Goal: Task Accomplishment & Management: Manage account settings

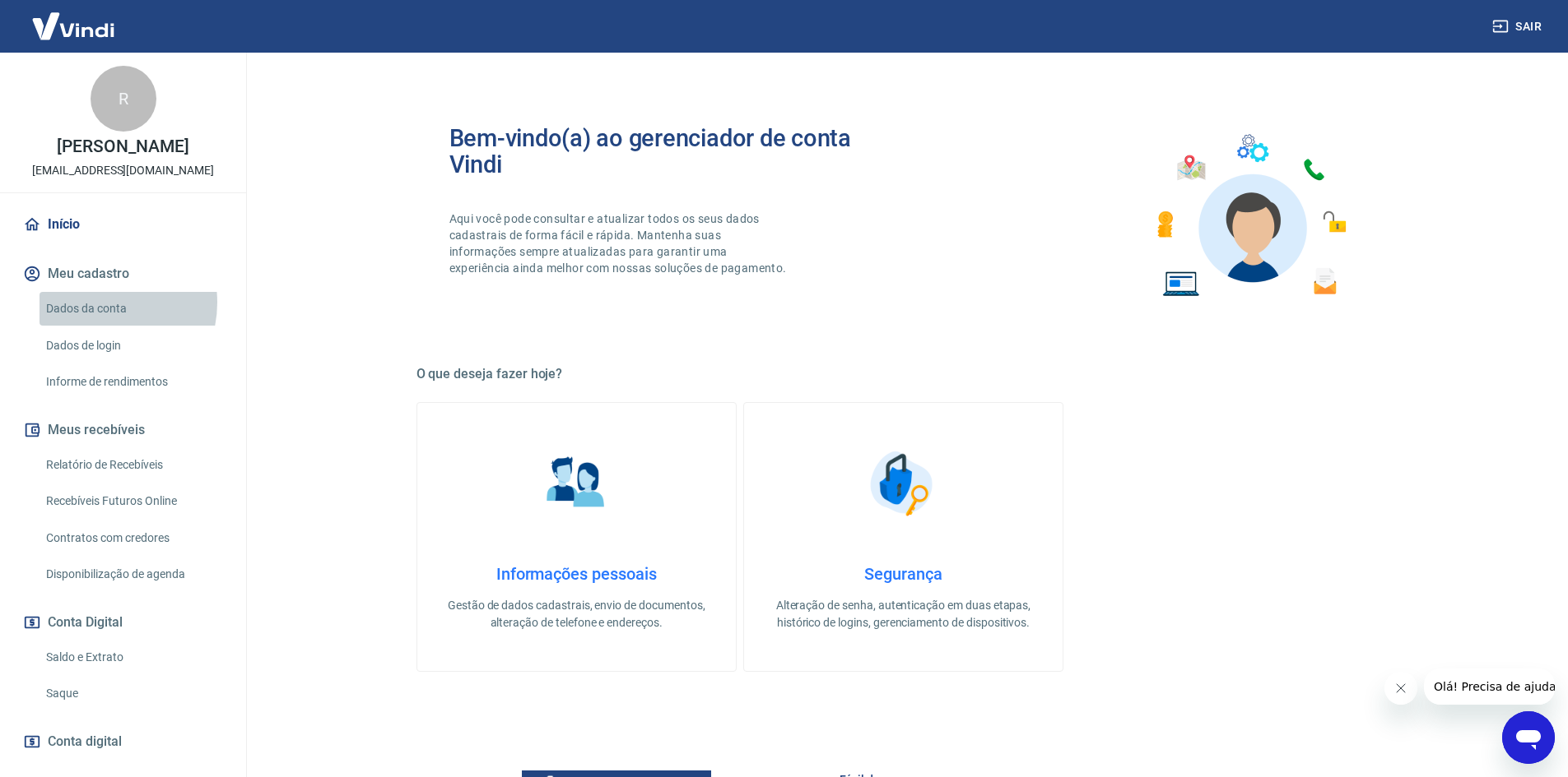
click at [98, 303] on link "Dados da conta" at bounding box center [133, 309] width 187 height 34
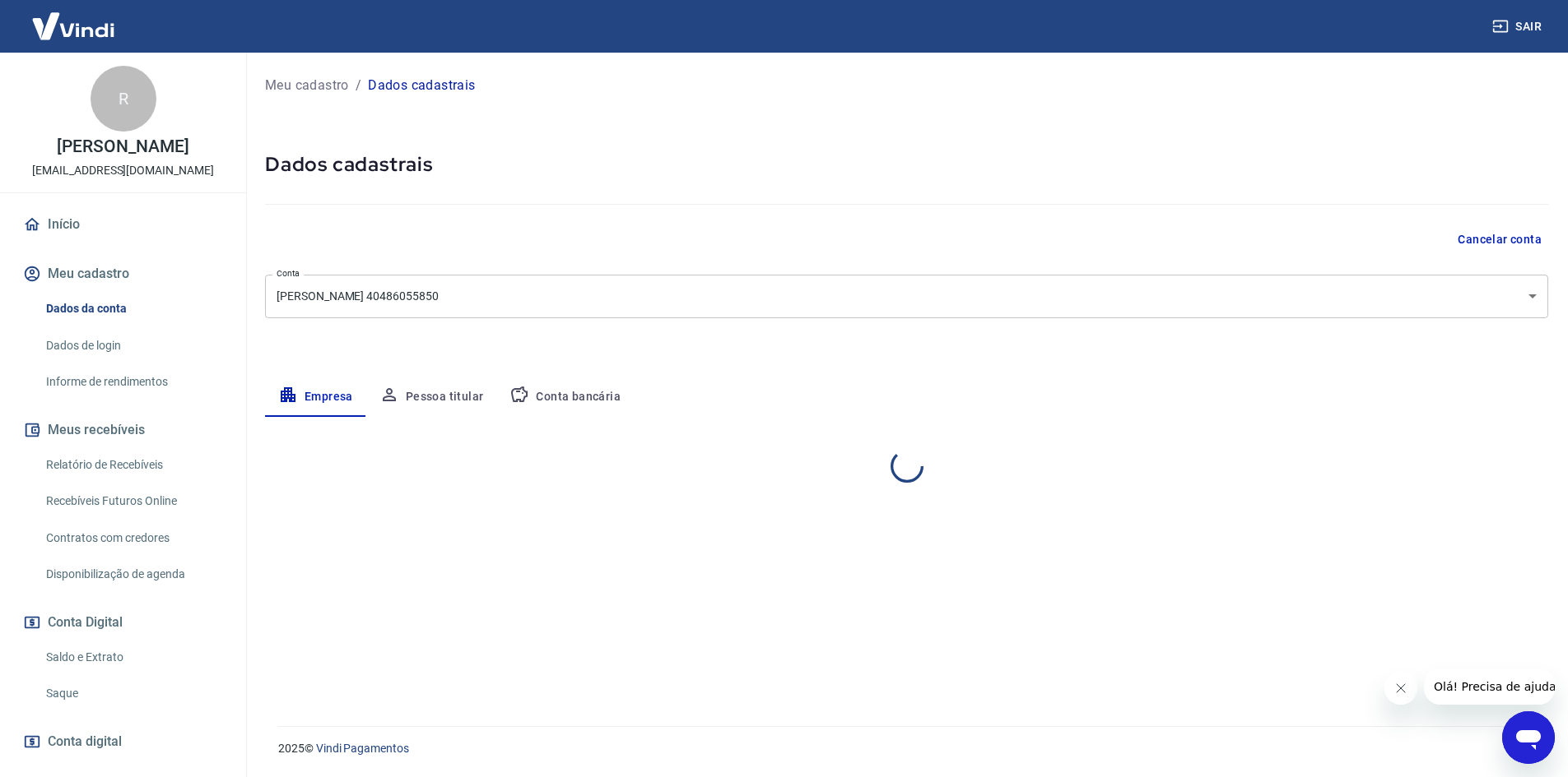
select select "SP"
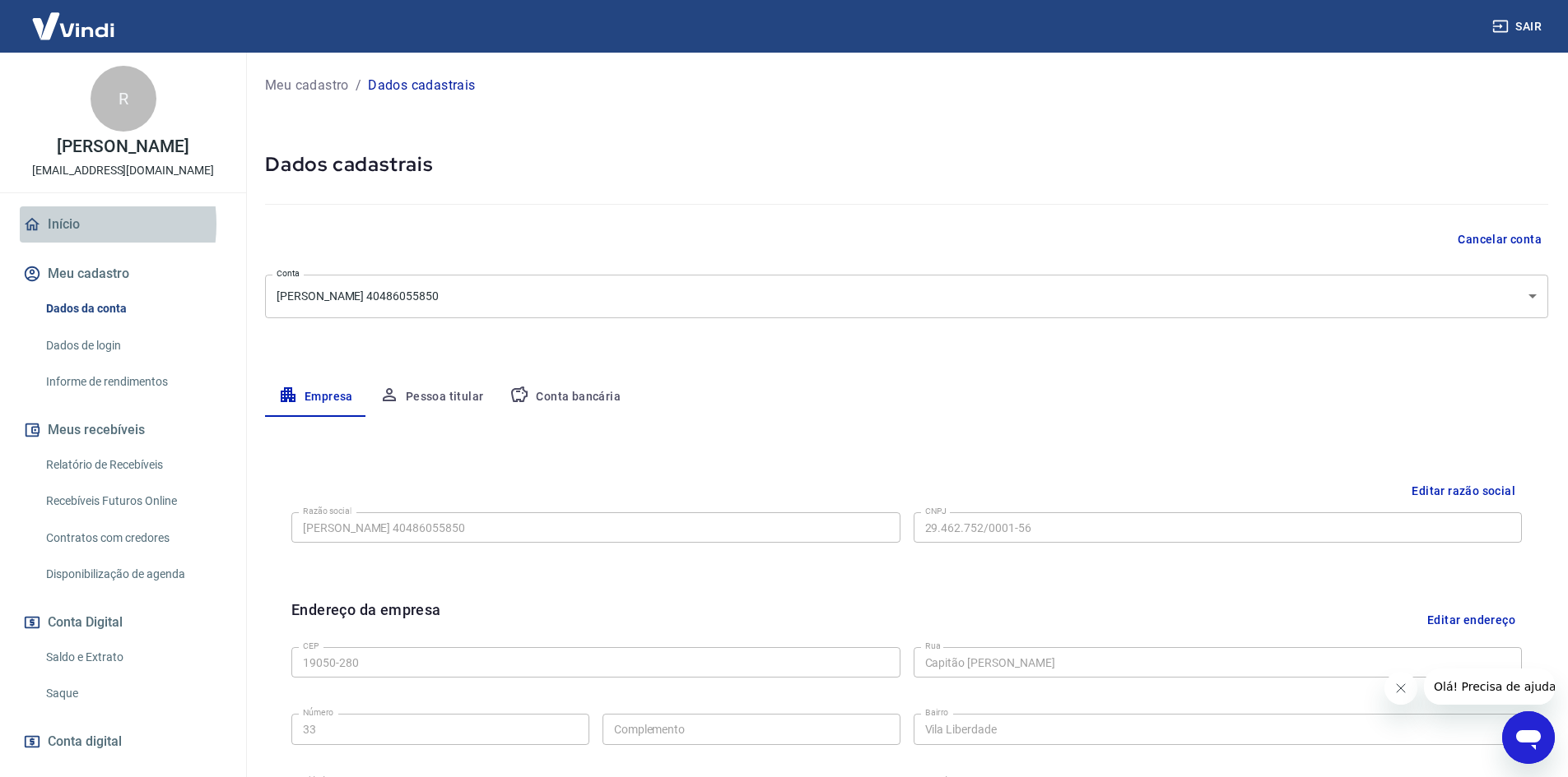
click at [57, 224] on link "Início" at bounding box center [122, 224] width 206 height 36
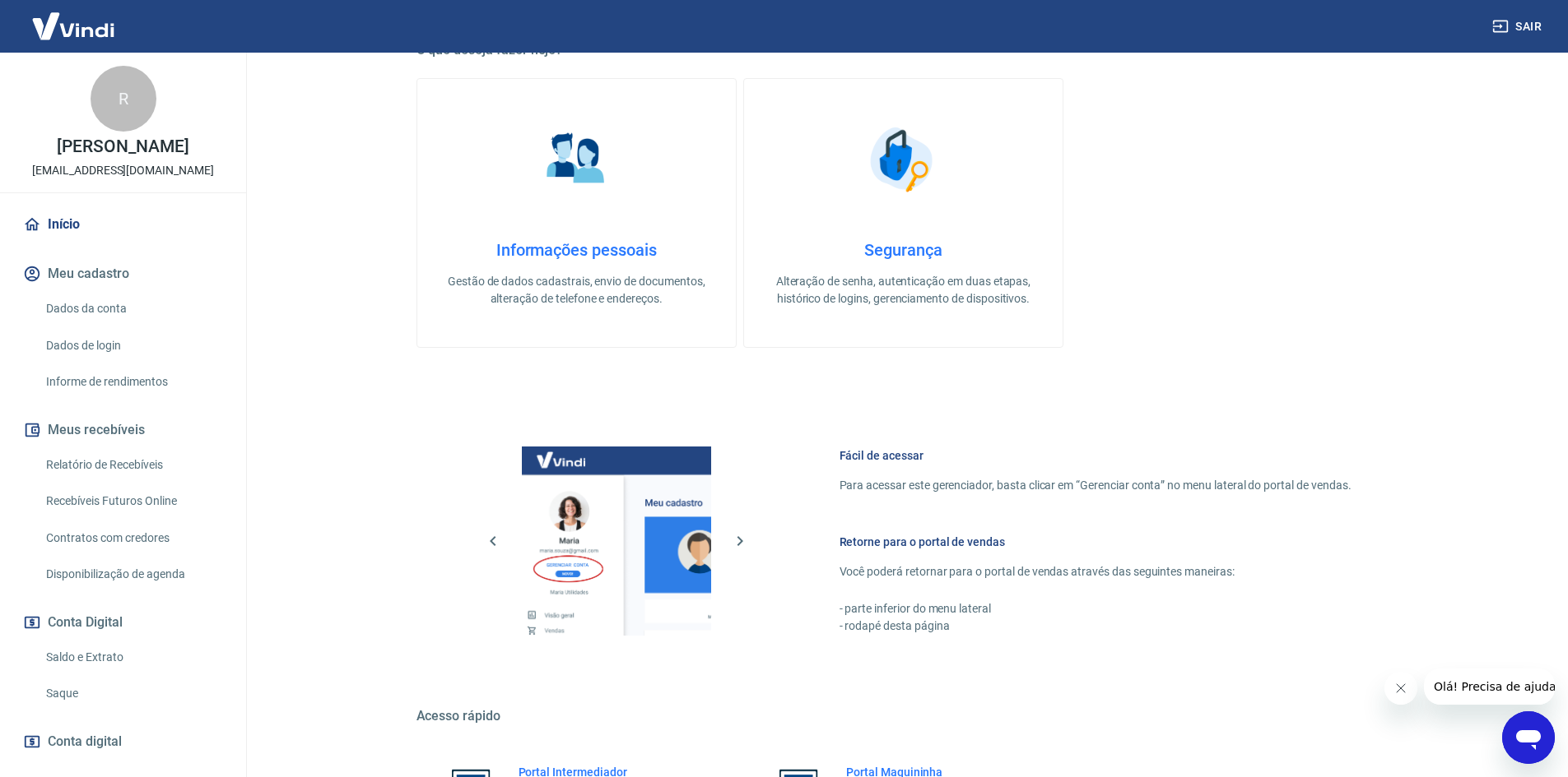
scroll to position [505, 0]
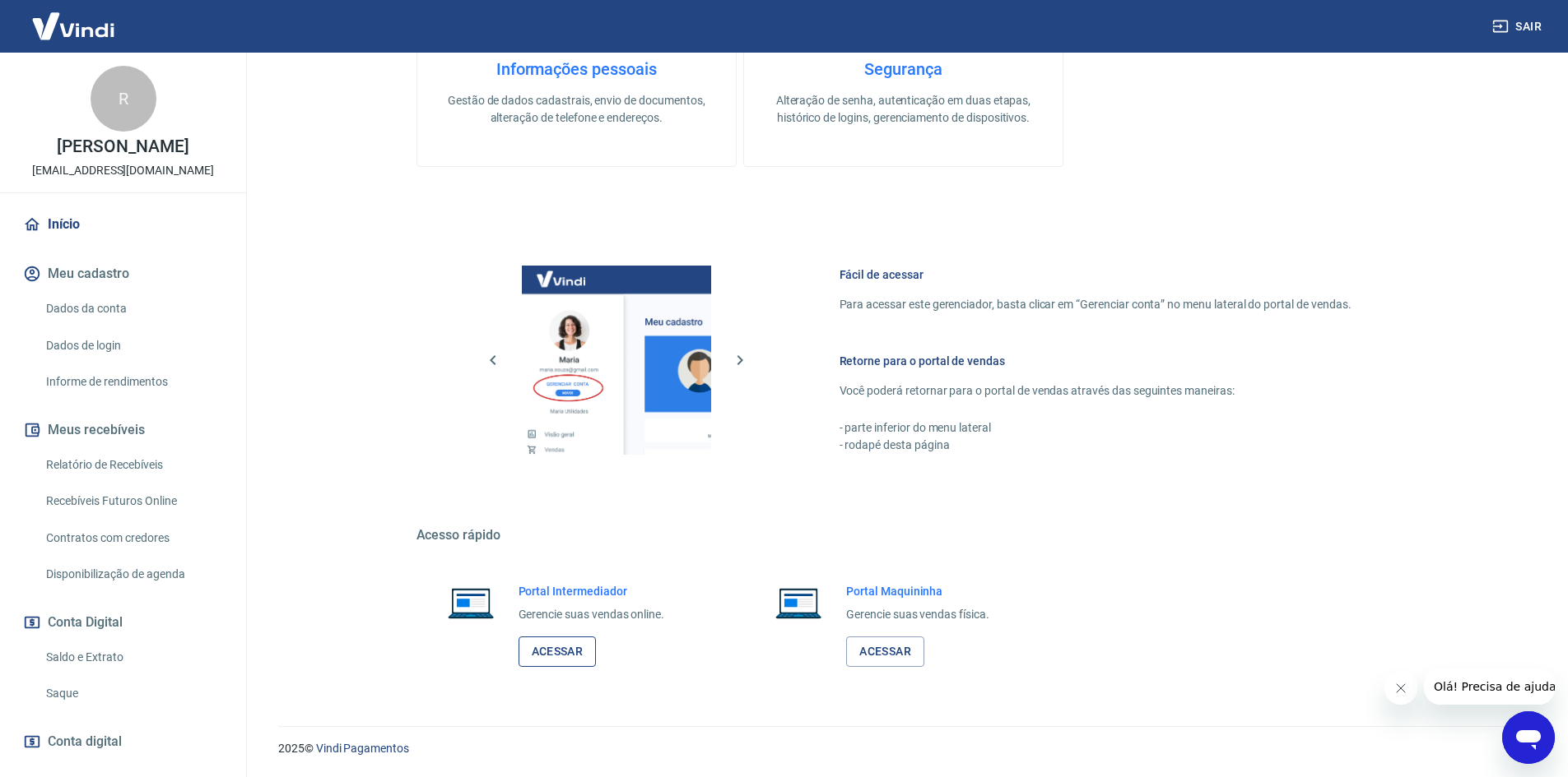
click at [544, 650] on link "Acessar" at bounding box center [557, 652] width 78 height 30
click at [93, 662] on link "Saldo e Extrato" at bounding box center [133, 658] width 187 height 34
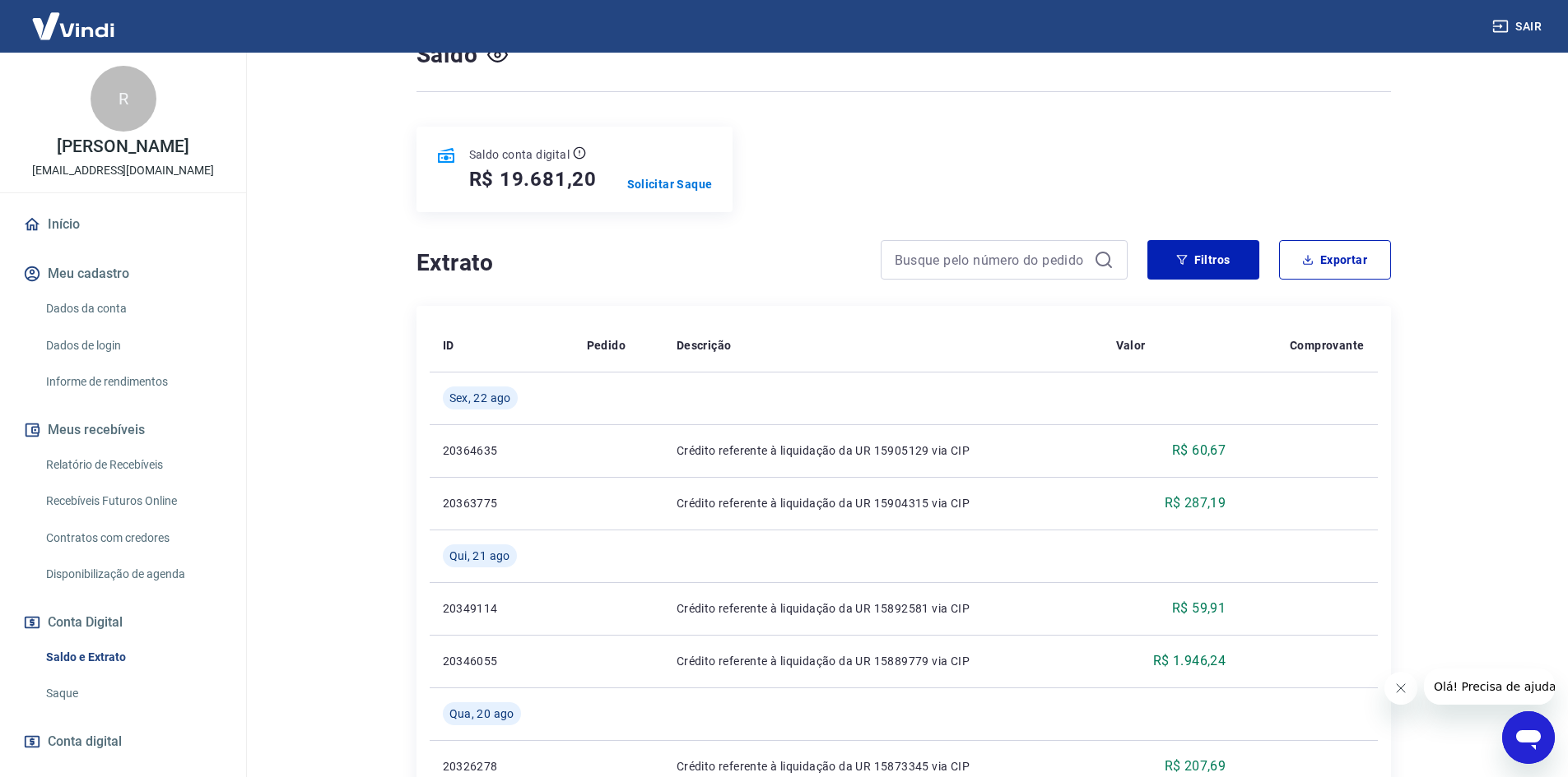
scroll to position [165, 0]
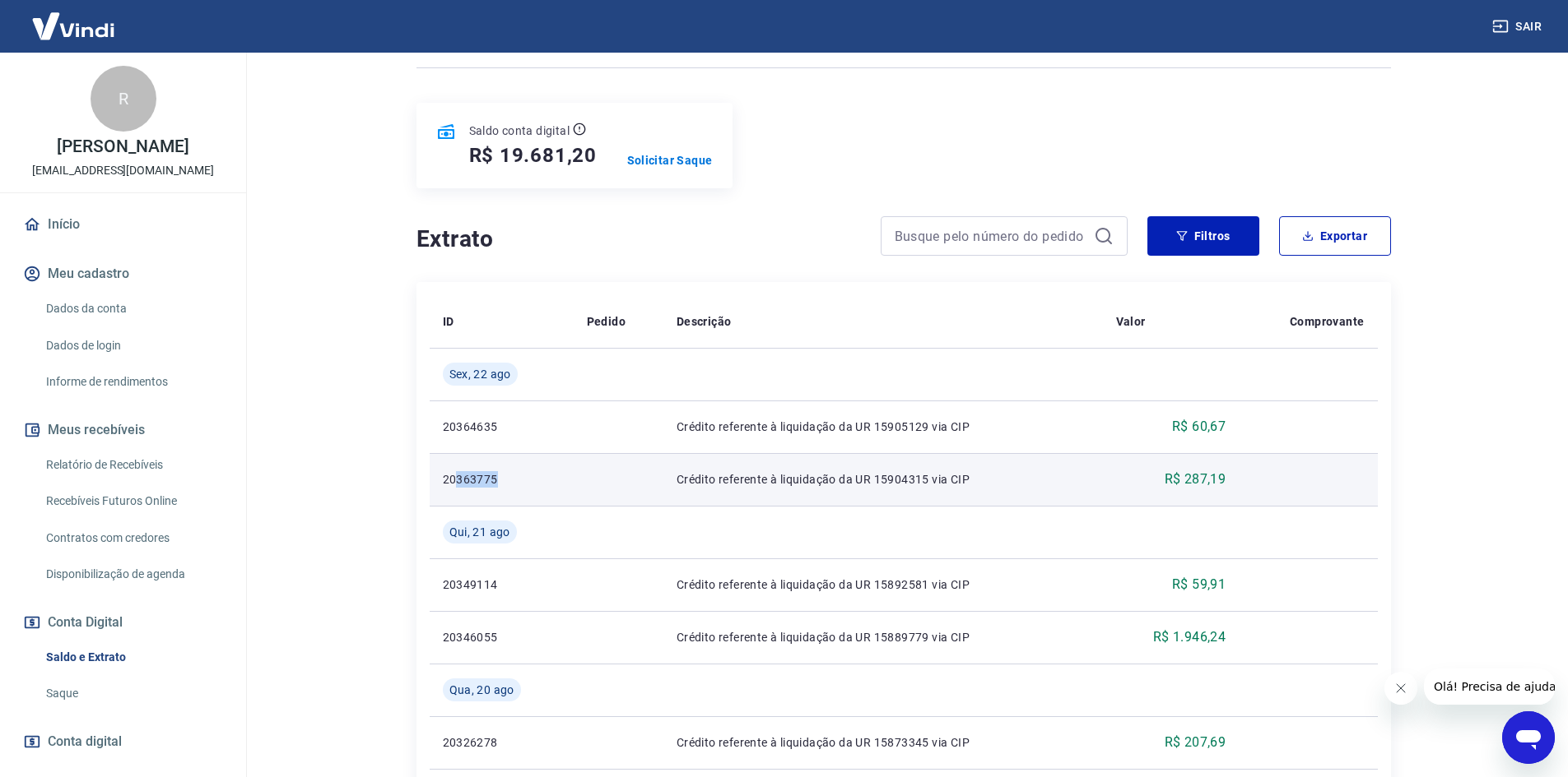
drag, startPoint x: 497, startPoint y: 481, endPoint x: 456, endPoint y: 473, distance: 41.8
click at [456, 473] on p "20363775" at bounding box center [501, 479] width 118 height 16
click at [814, 488] on td "Crédito referente à liquidação da UR 15904315 via CIP" at bounding box center [883, 480] width 440 height 53
click at [866, 482] on p "Crédito referente à liquidação da UR 15904315 via CIP" at bounding box center [883, 479] width 413 height 16
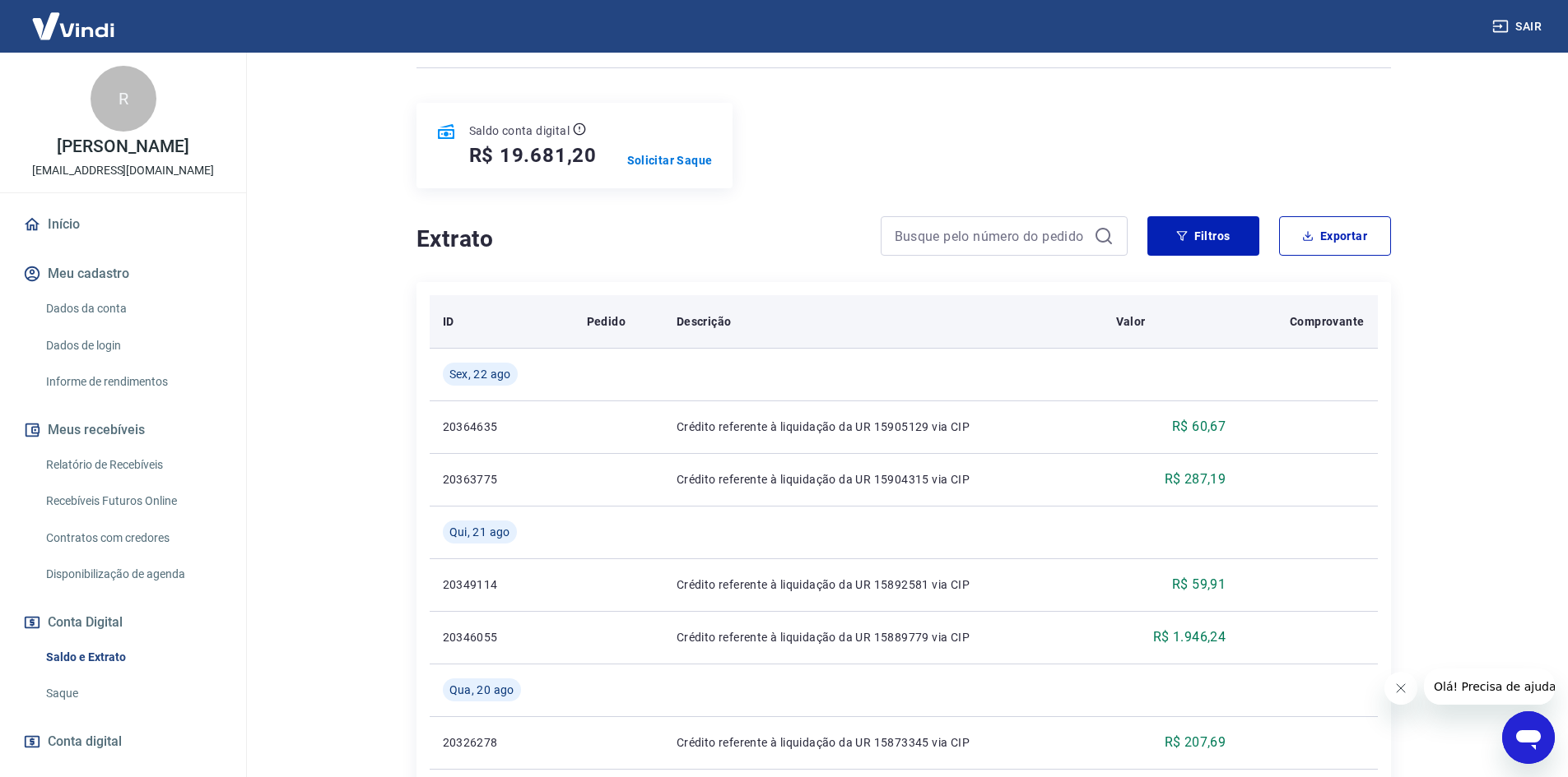
click at [1309, 322] on p "Comprovante" at bounding box center [1326, 321] width 74 height 16
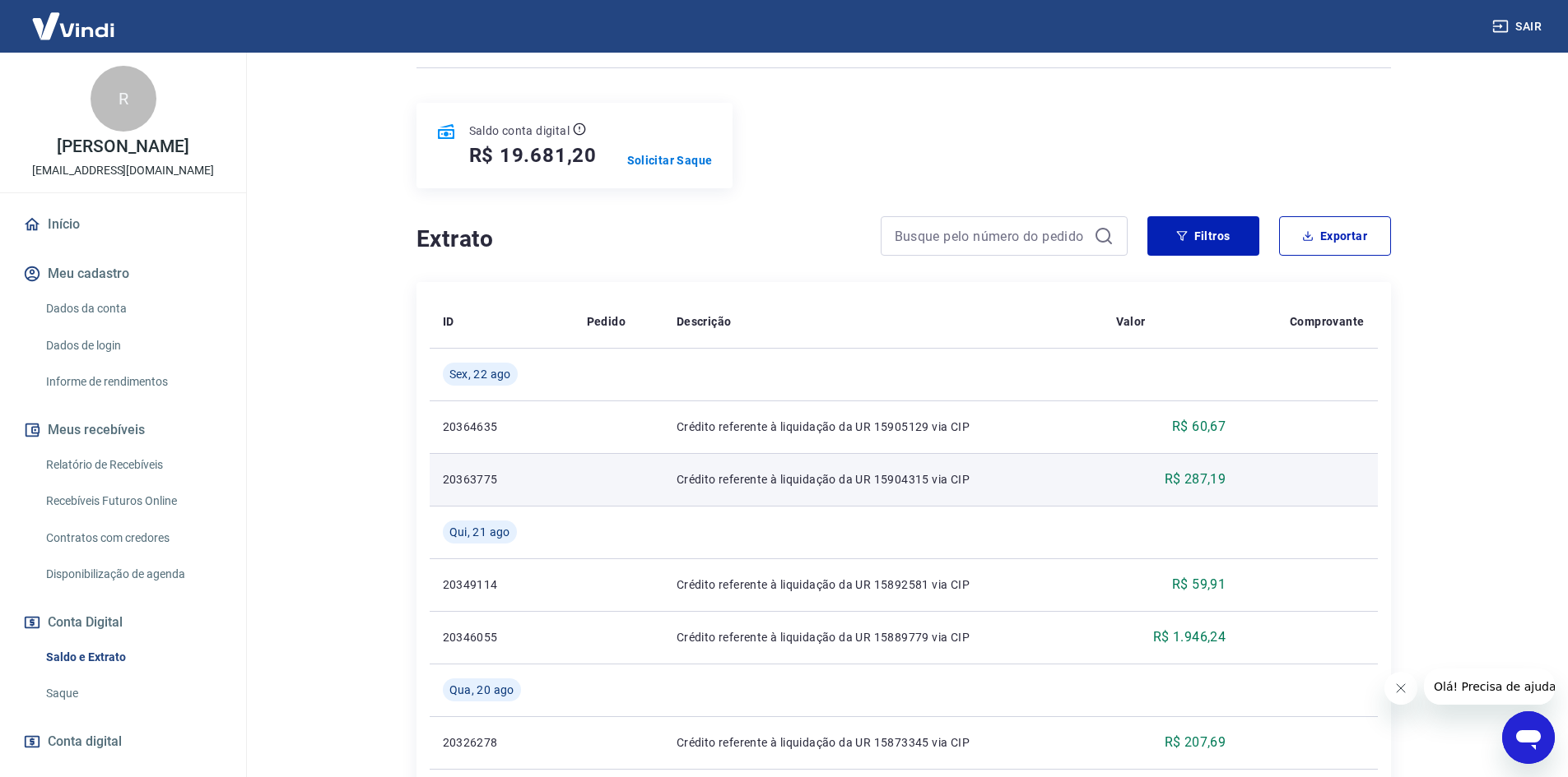
click at [916, 478] on p "Crédito referente à liquidação da UR 15904315 via CIP" at bounding box center [883, 479] width 413 height 16
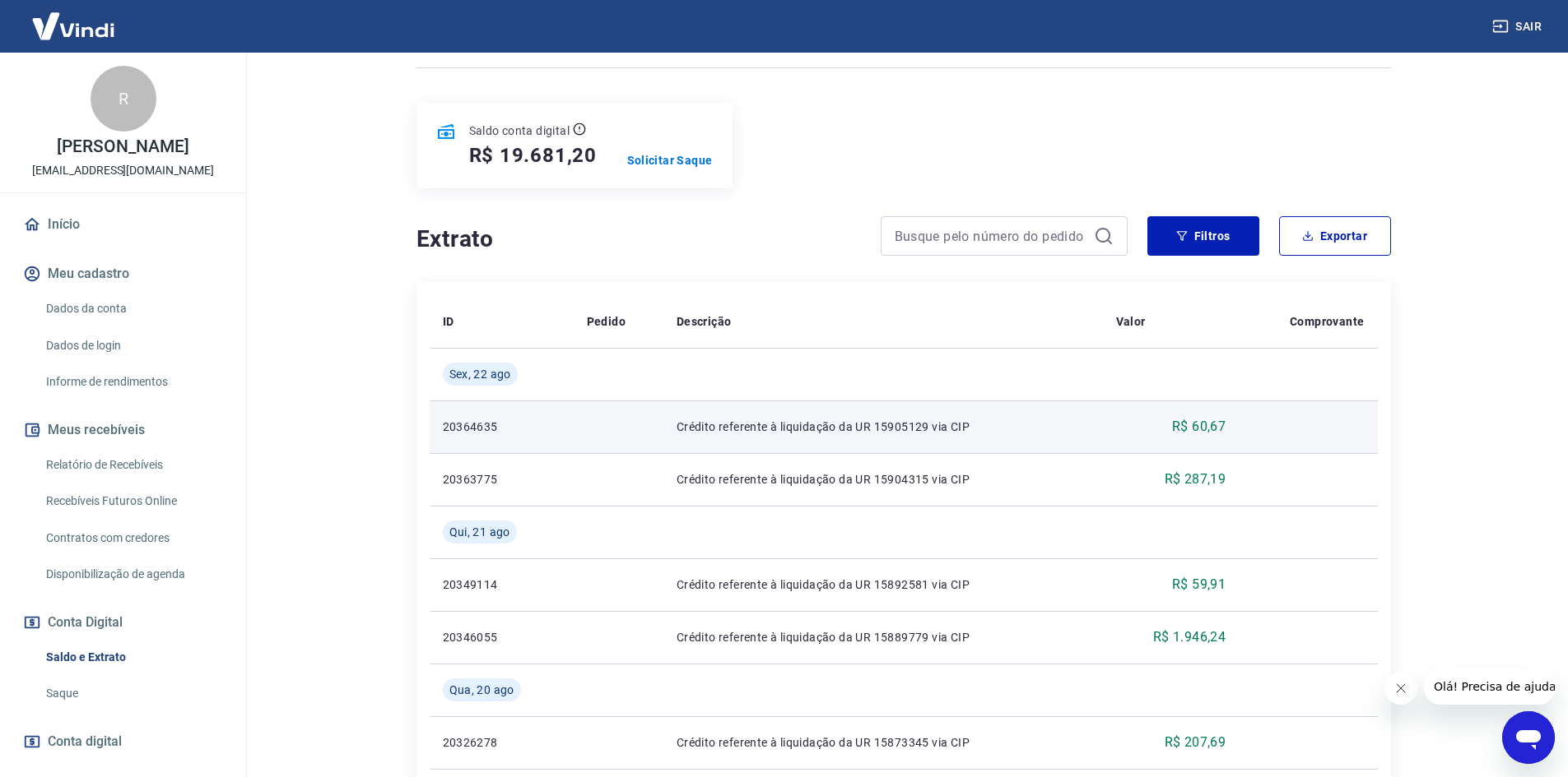
click at [698, 435] on p "Crédito referente à liquidação da UR 15905129 via CIP" at bounding box center [883, 426] width 413 height 16
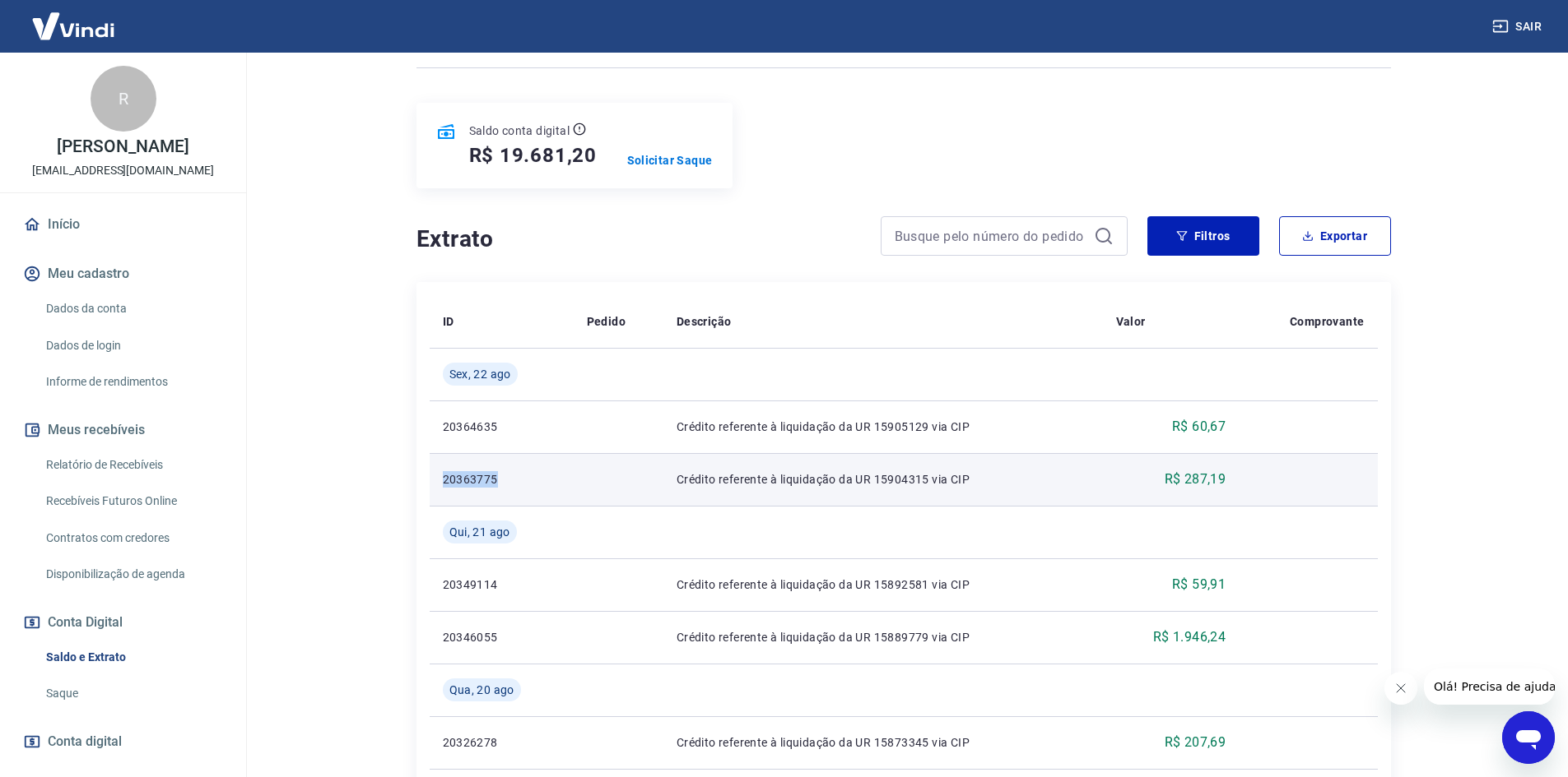
drag, startPoint x: 503, startPoint y: 481, endPoint x: 441, endPoint y: 480, distance: 62.0
click at [441, 480] on td "20363775" at bounding box center [501, 480] width 144 height 53
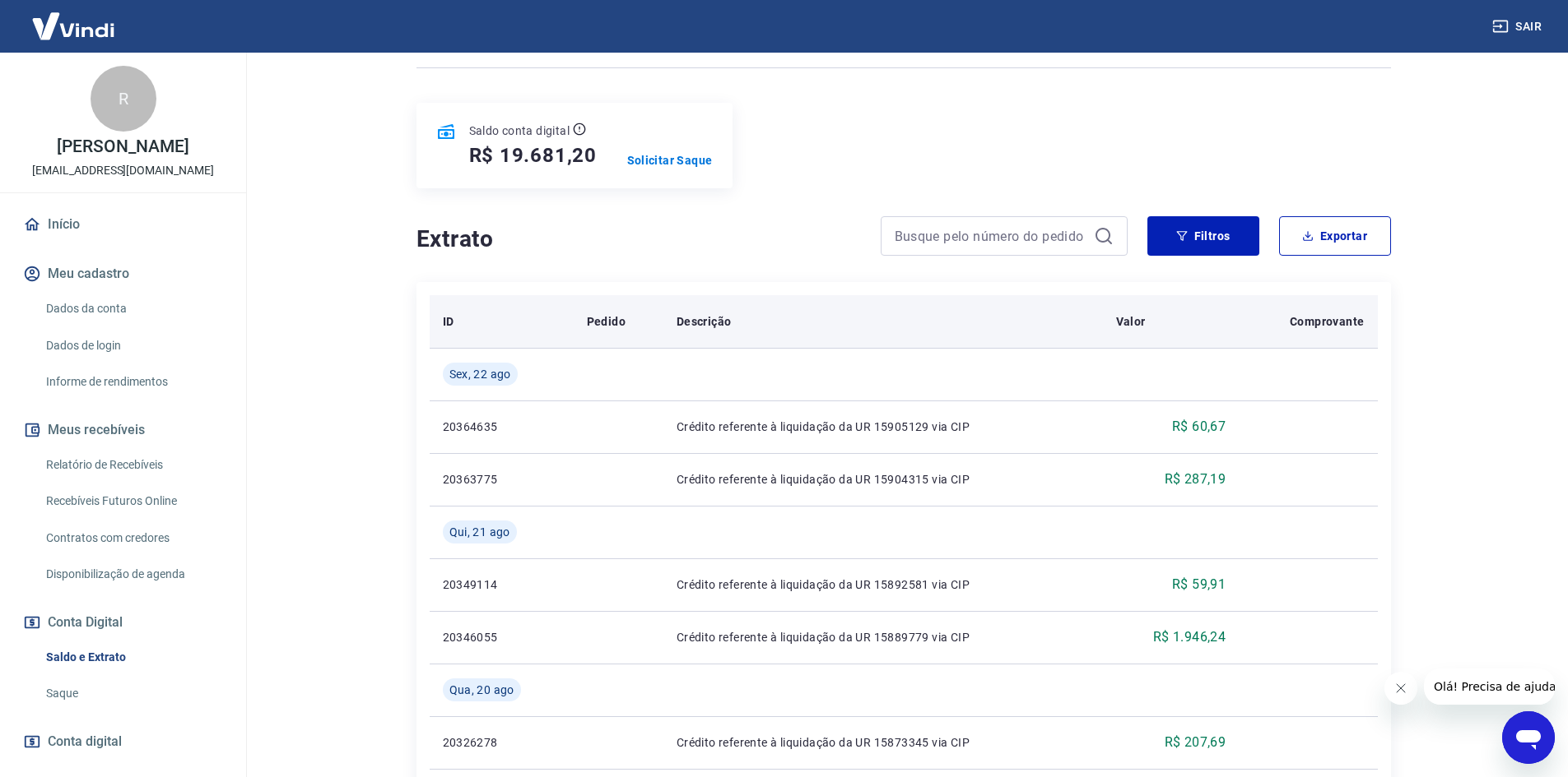
click at [601, 315] on p "Pedido" at bounding box center [605, 321] width 39 height 16
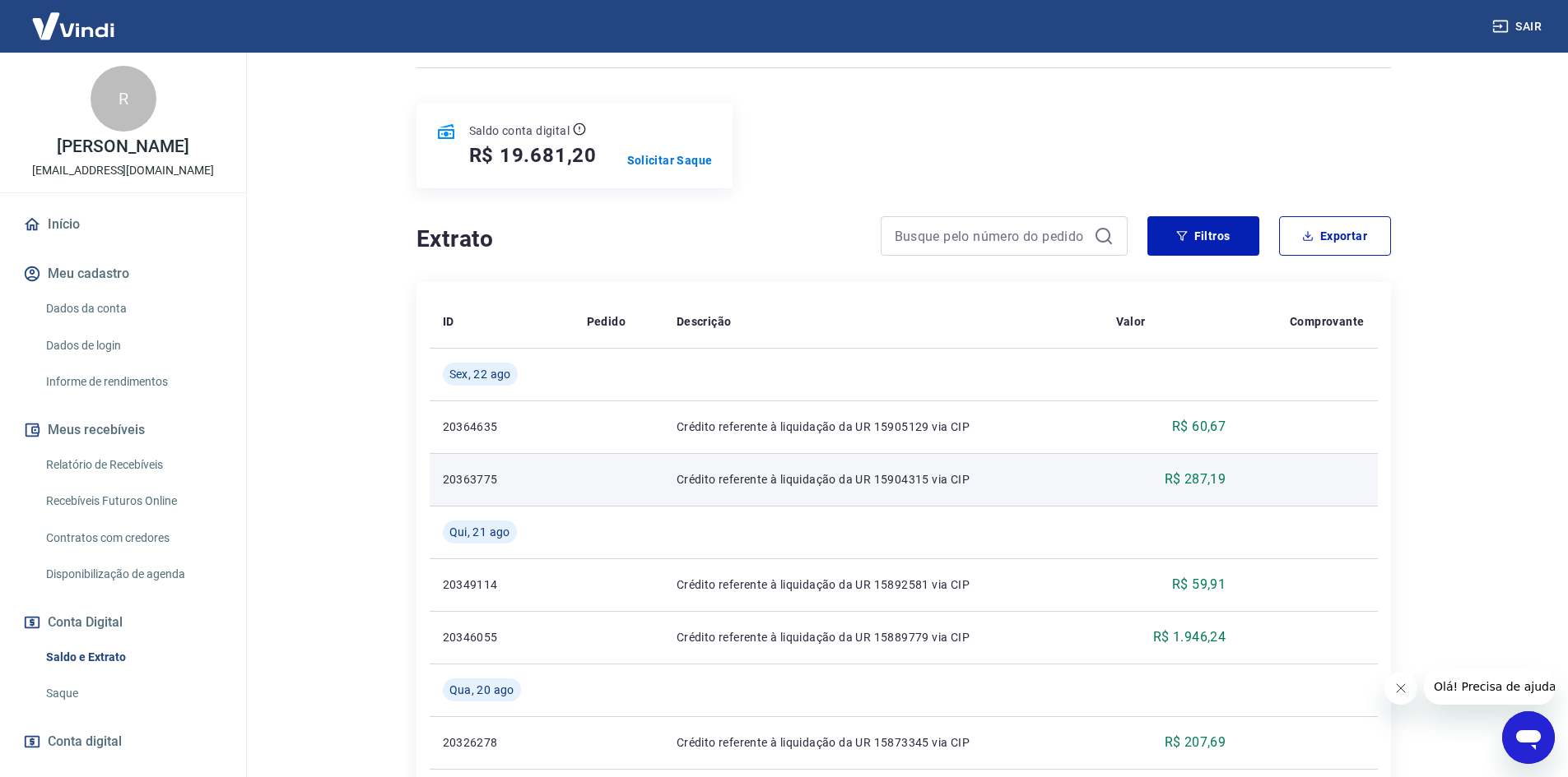
click at [602, 474] on td at bounding box center [617, 480] width 89 height 53
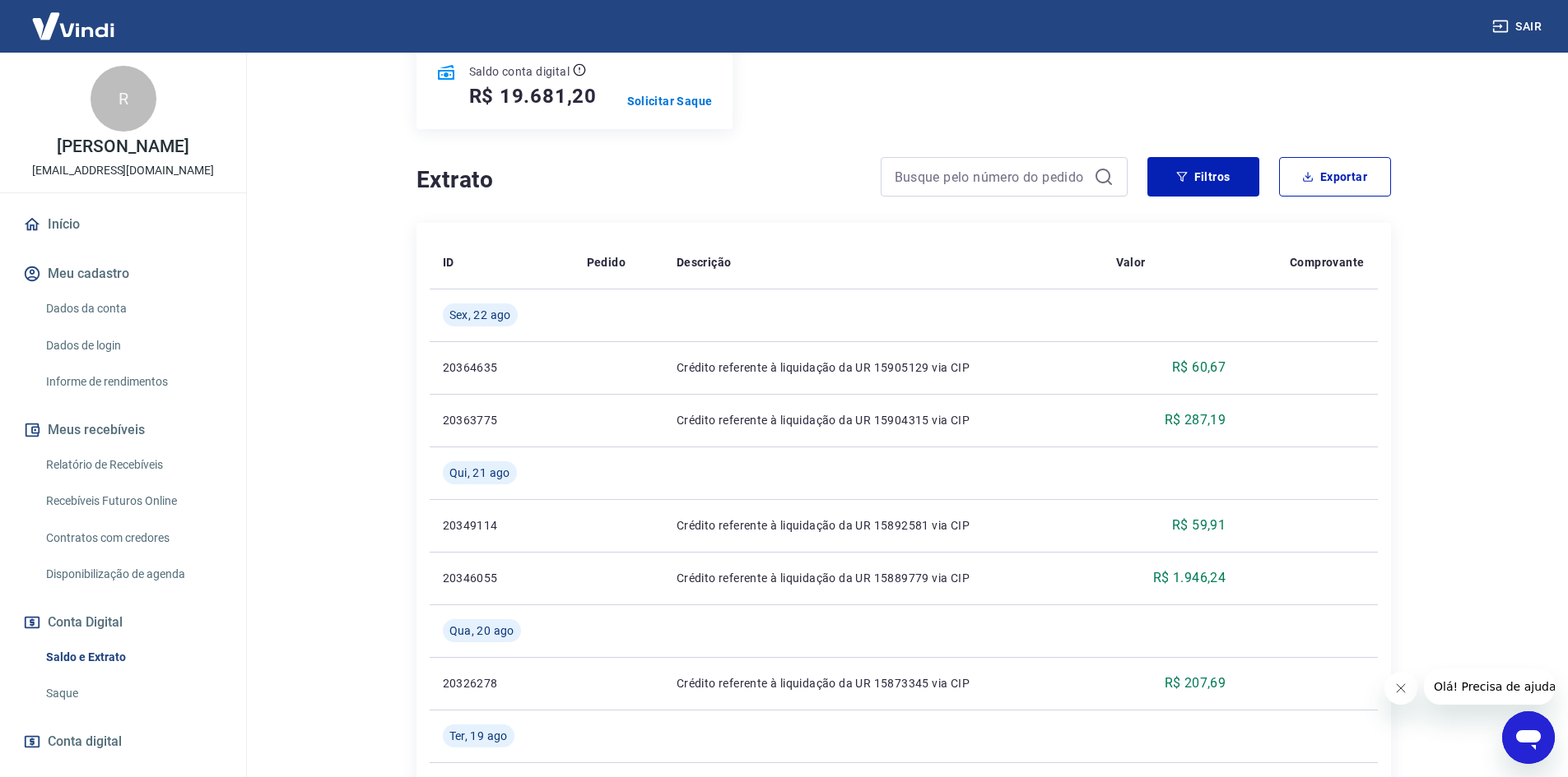
scroll to position [246, 0]
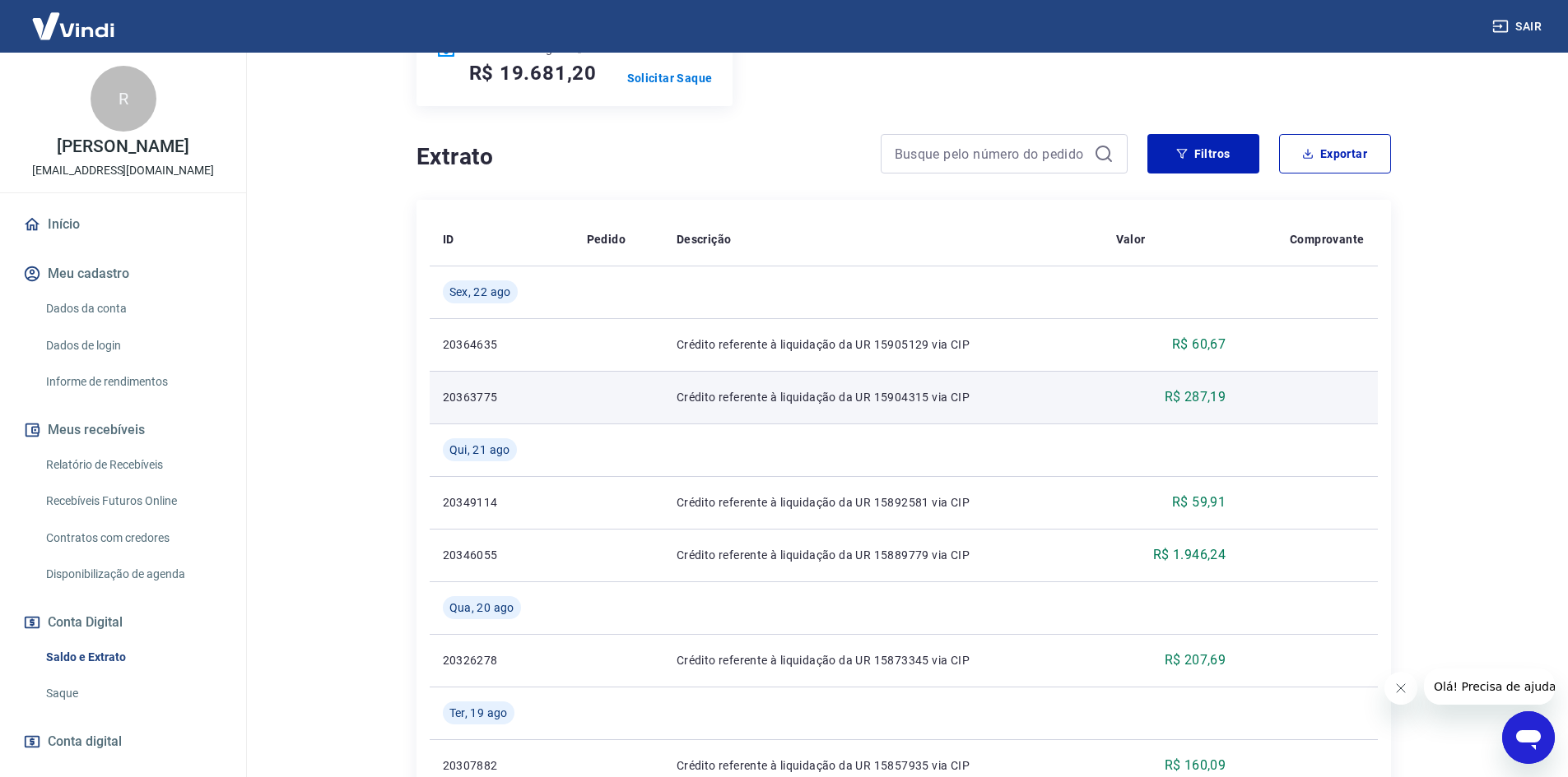
click at [860, 385] on td "Crédito referente à liquidação da UR 15904315 via CIP" at bounding box center [883, 397] width 440 height 53
click at [708, 412] on td "Crédito referente à liquidação da UR 15904315 via CIP" at bounding box center [883, 397] width 440 height 53
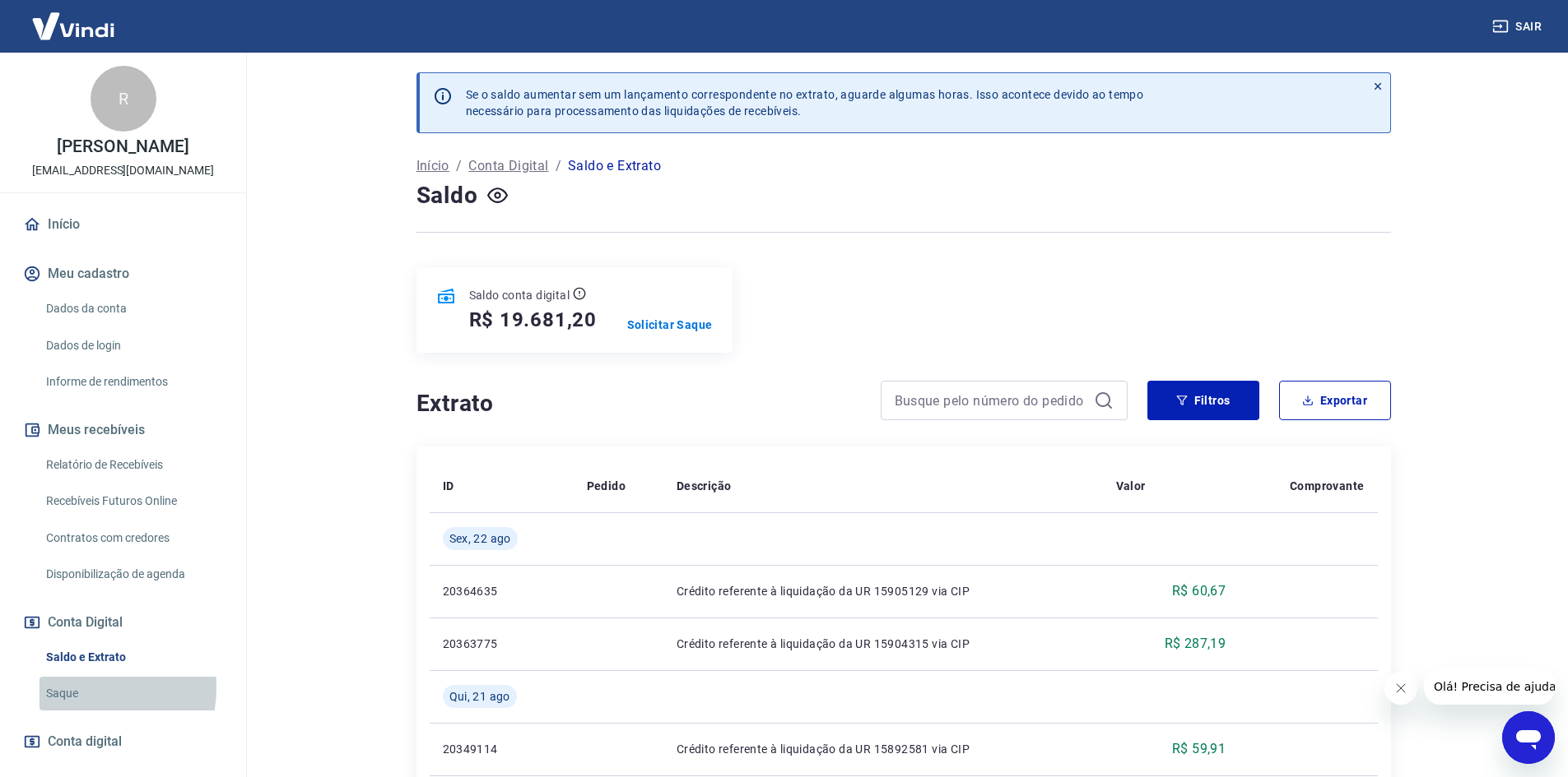
click at [73, 688] on link "Saque" at bounding box center [133, 694] width 187 height 34
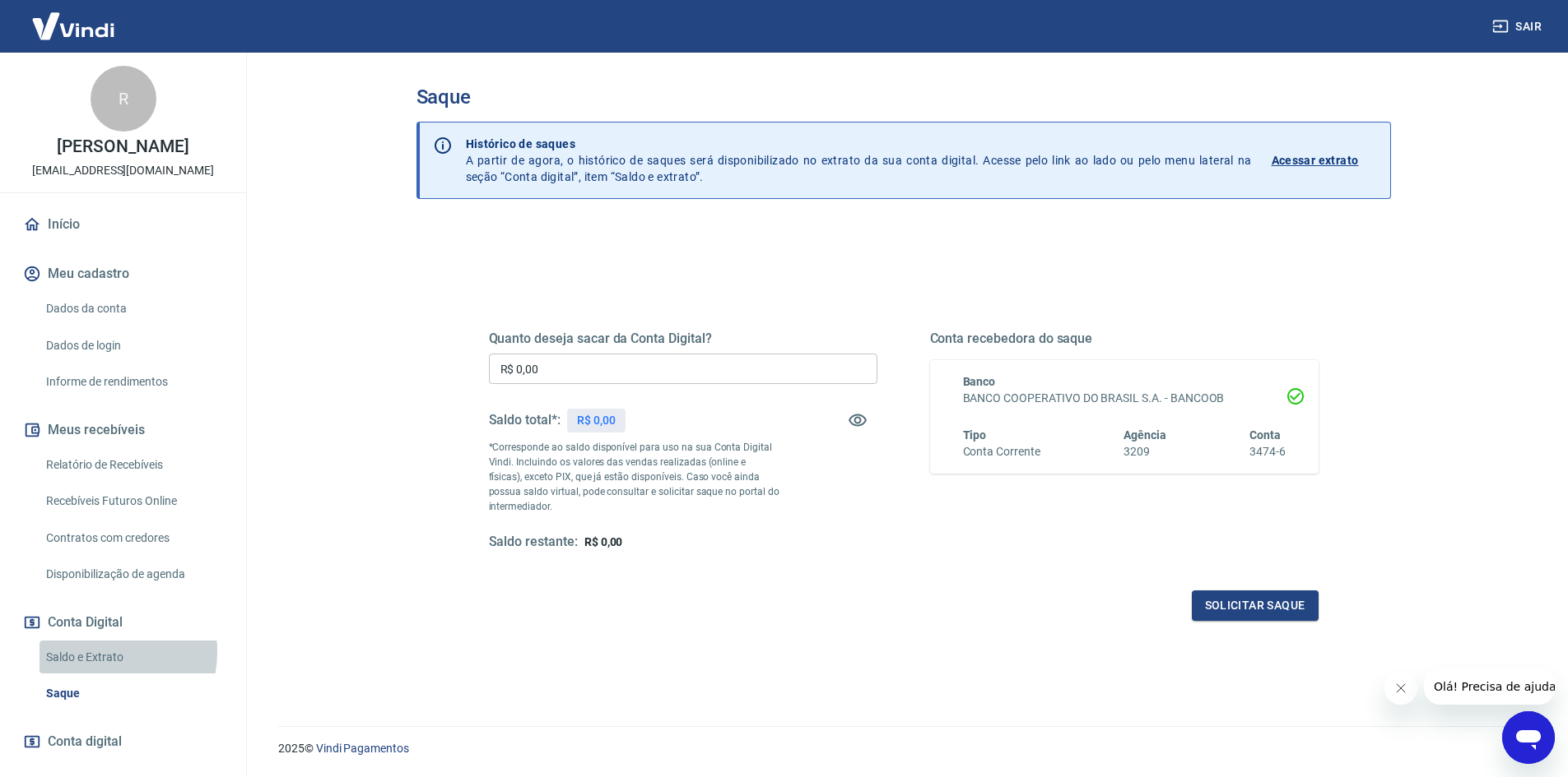
click at [93, 652] on link "Saldo e Extrato" at bounding box center [133, 658] width 187 height 34
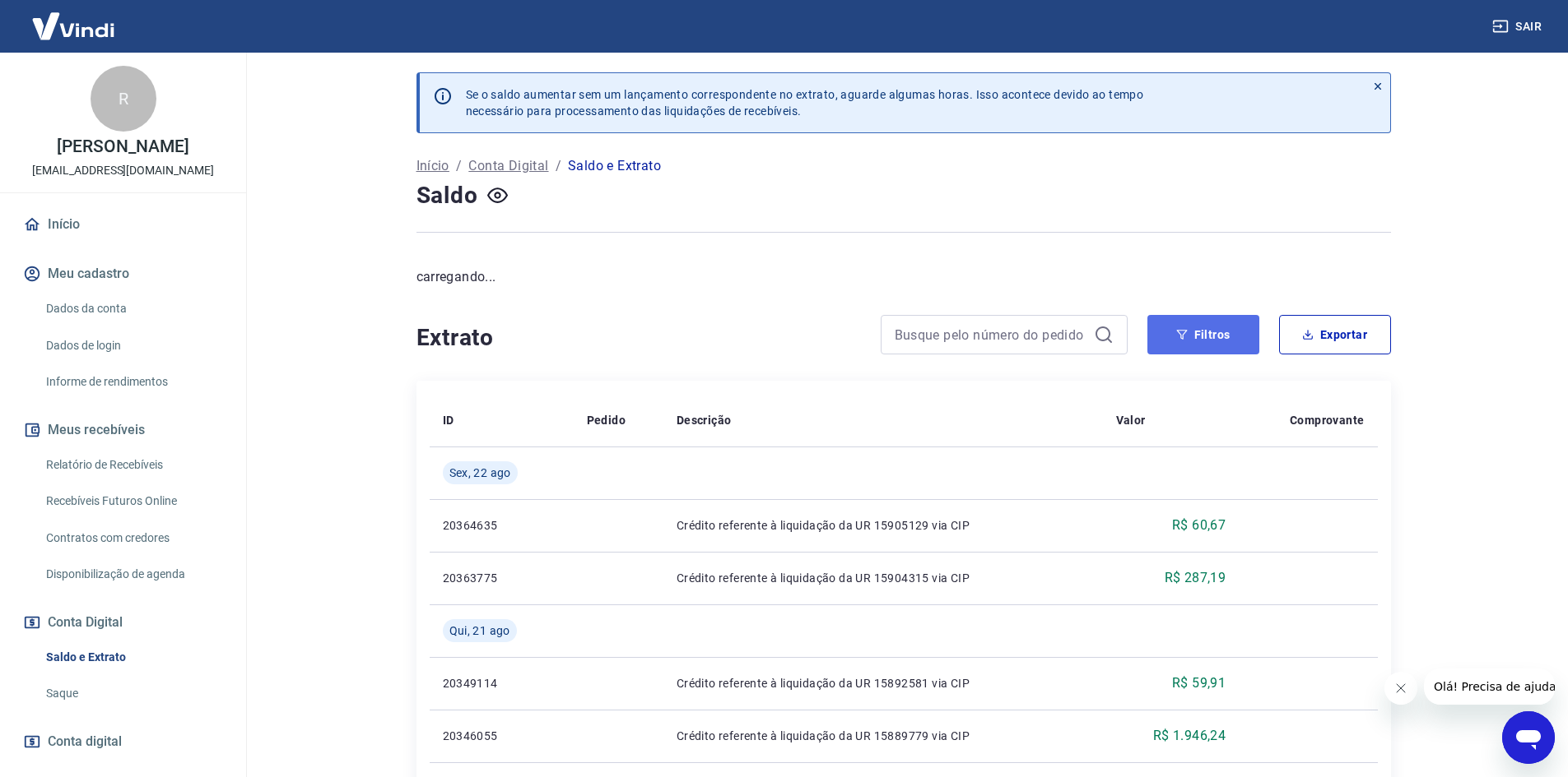
click at [1178, 340] on icon "button" at bounding box center [1182, 335] width 11 height 11
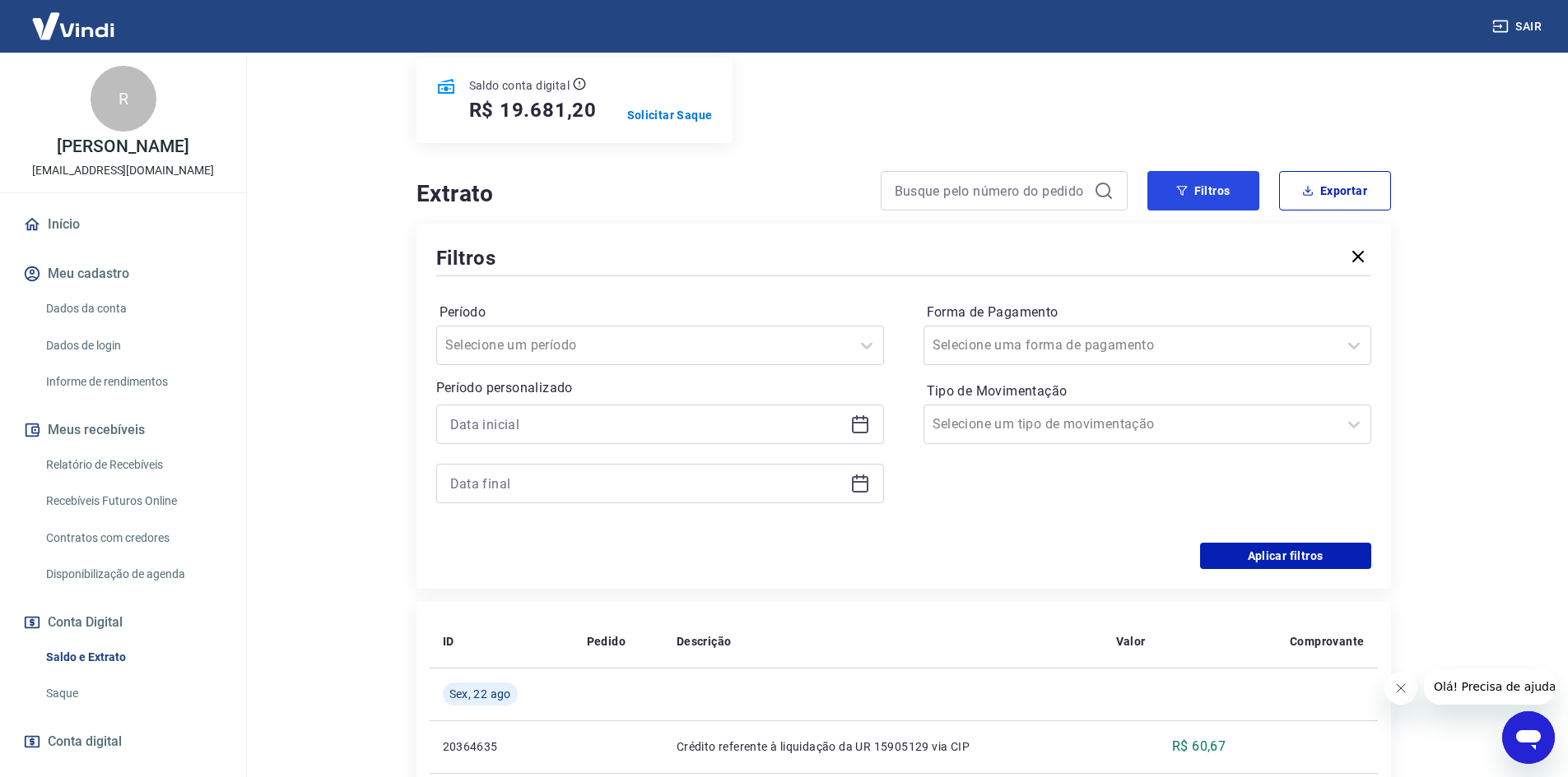
scroll to position [246, 0]
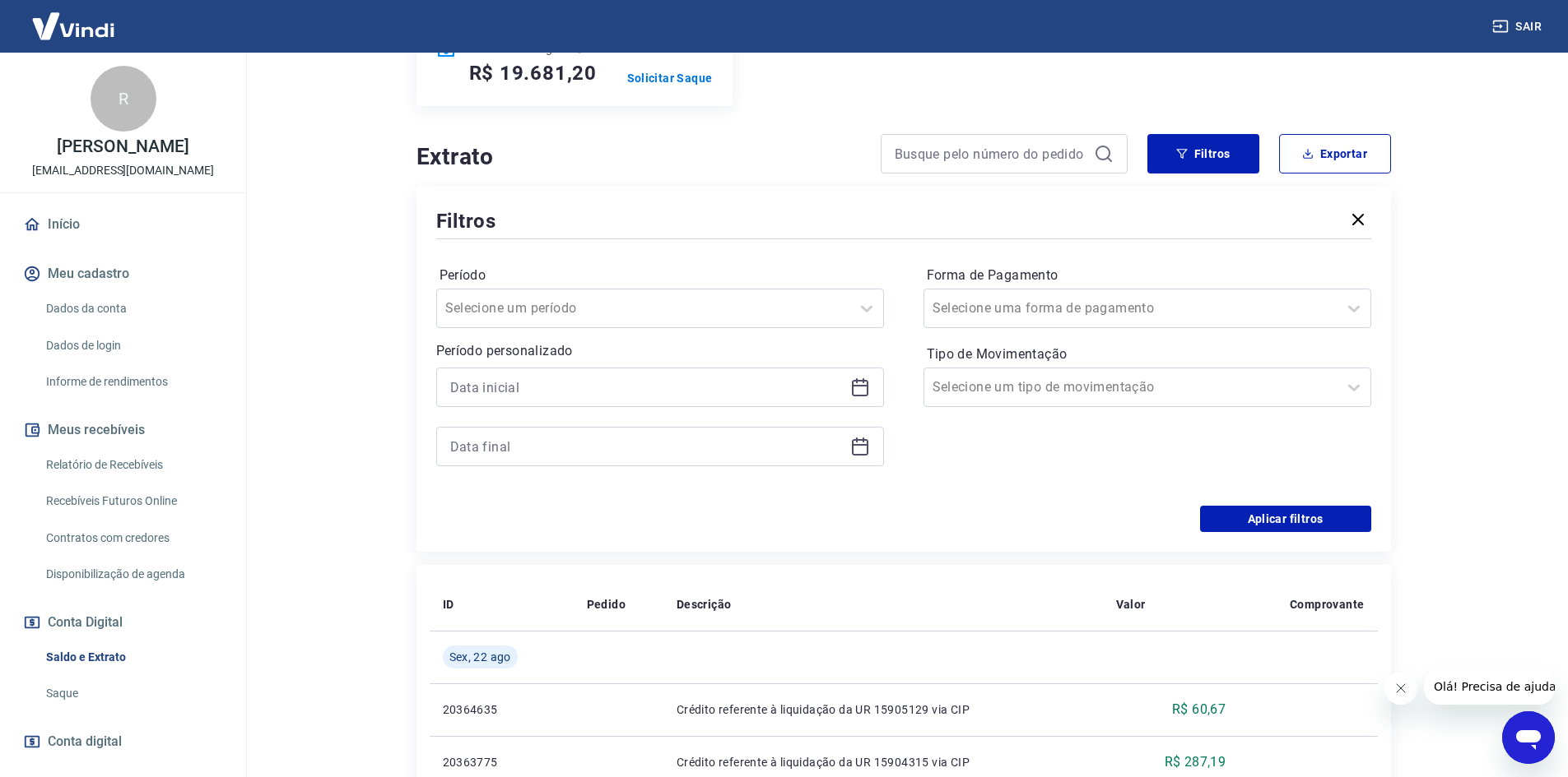
click at [869, 383] on icon at bounding box center [859, 387] width 20 height 20
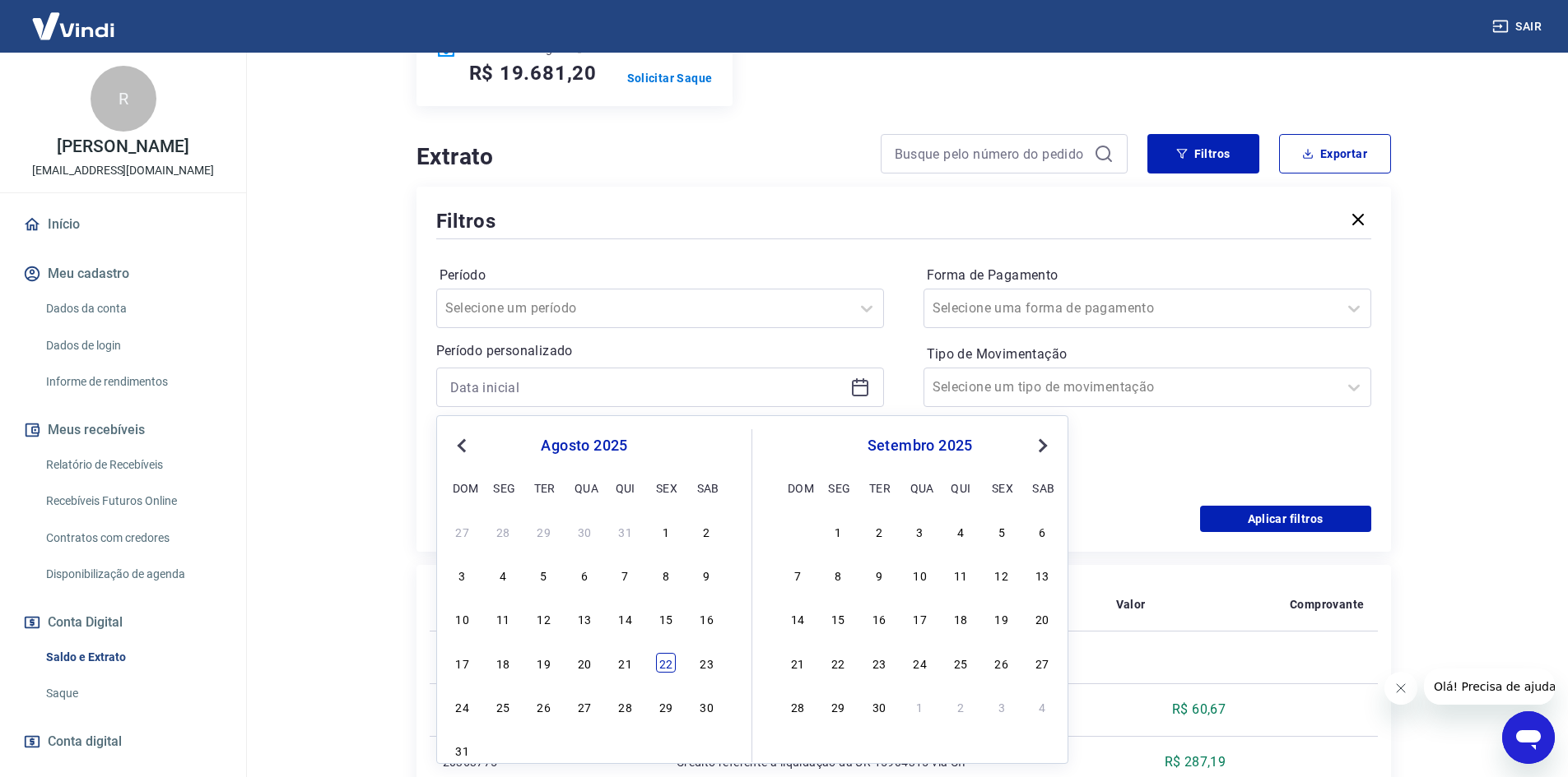
click at [663, 655] on div "22" at bounding box center [665, 662] width 20 height 20
type input "22/08/2025"
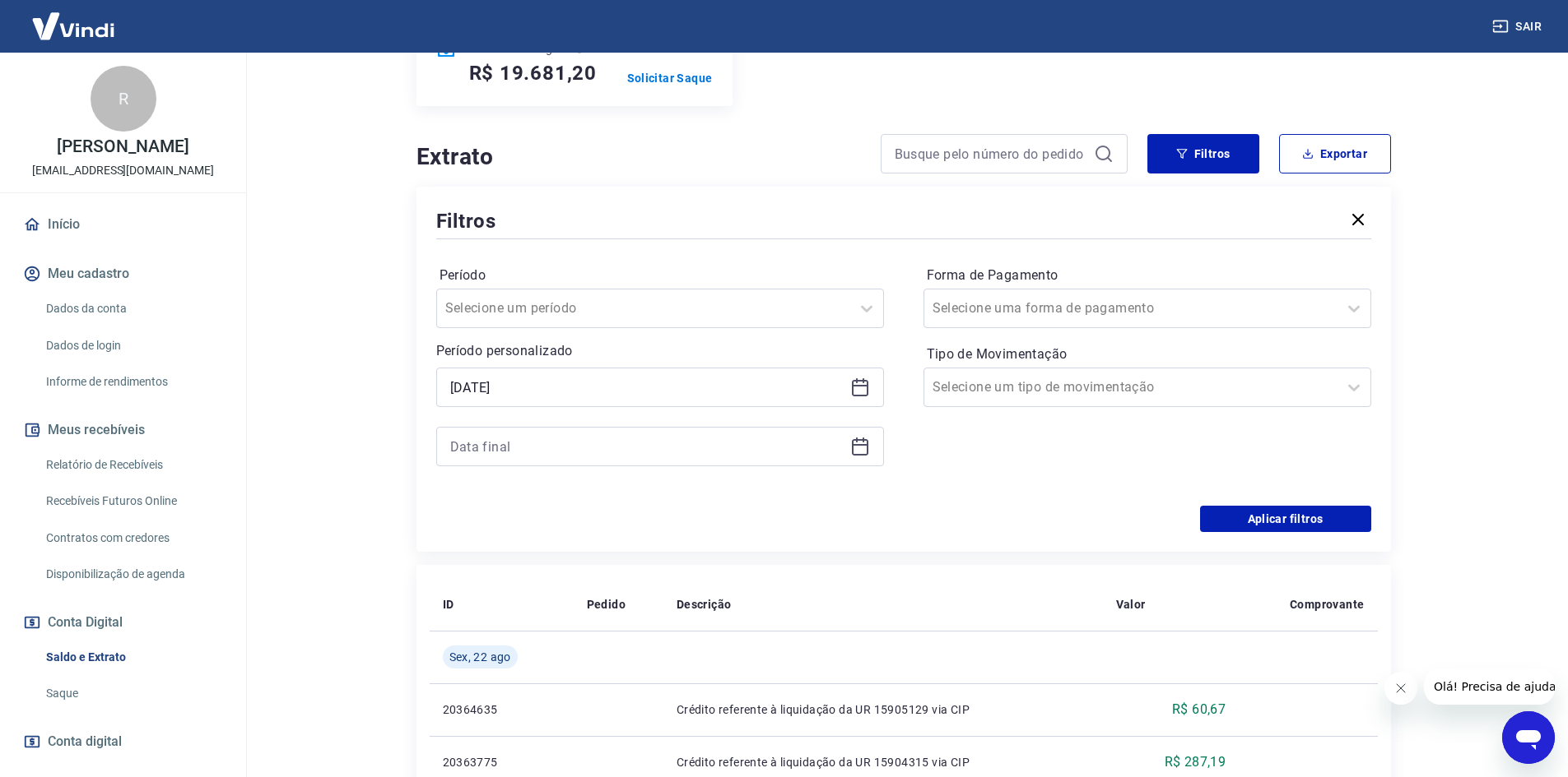
click at [851, 447] on icon at bounding box center [859, 446] width 20 height 20
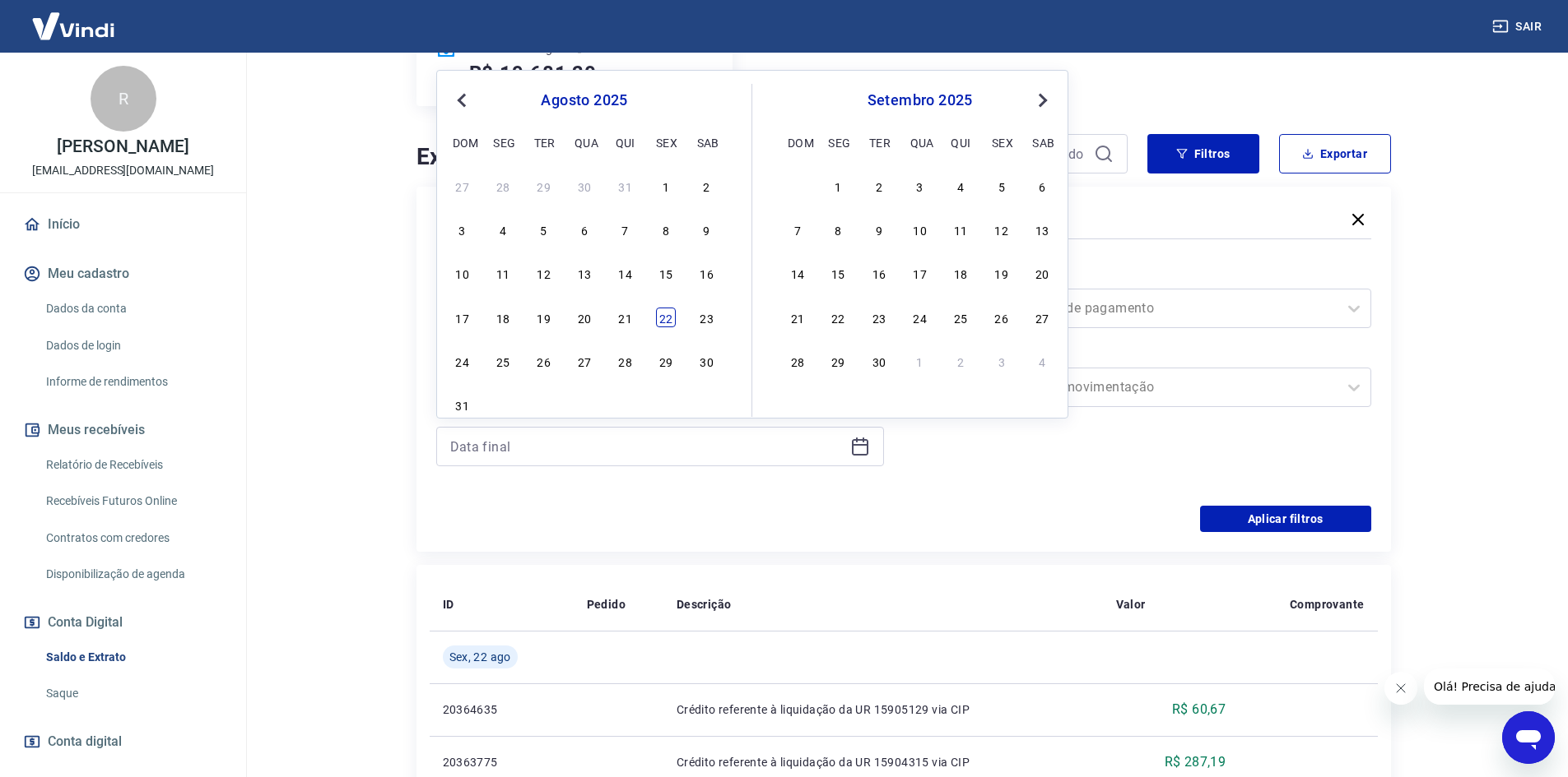
click at [673, 314] on div "22" at bounding box center [665, 317] width 20 height 20
type input "22/08/2025"
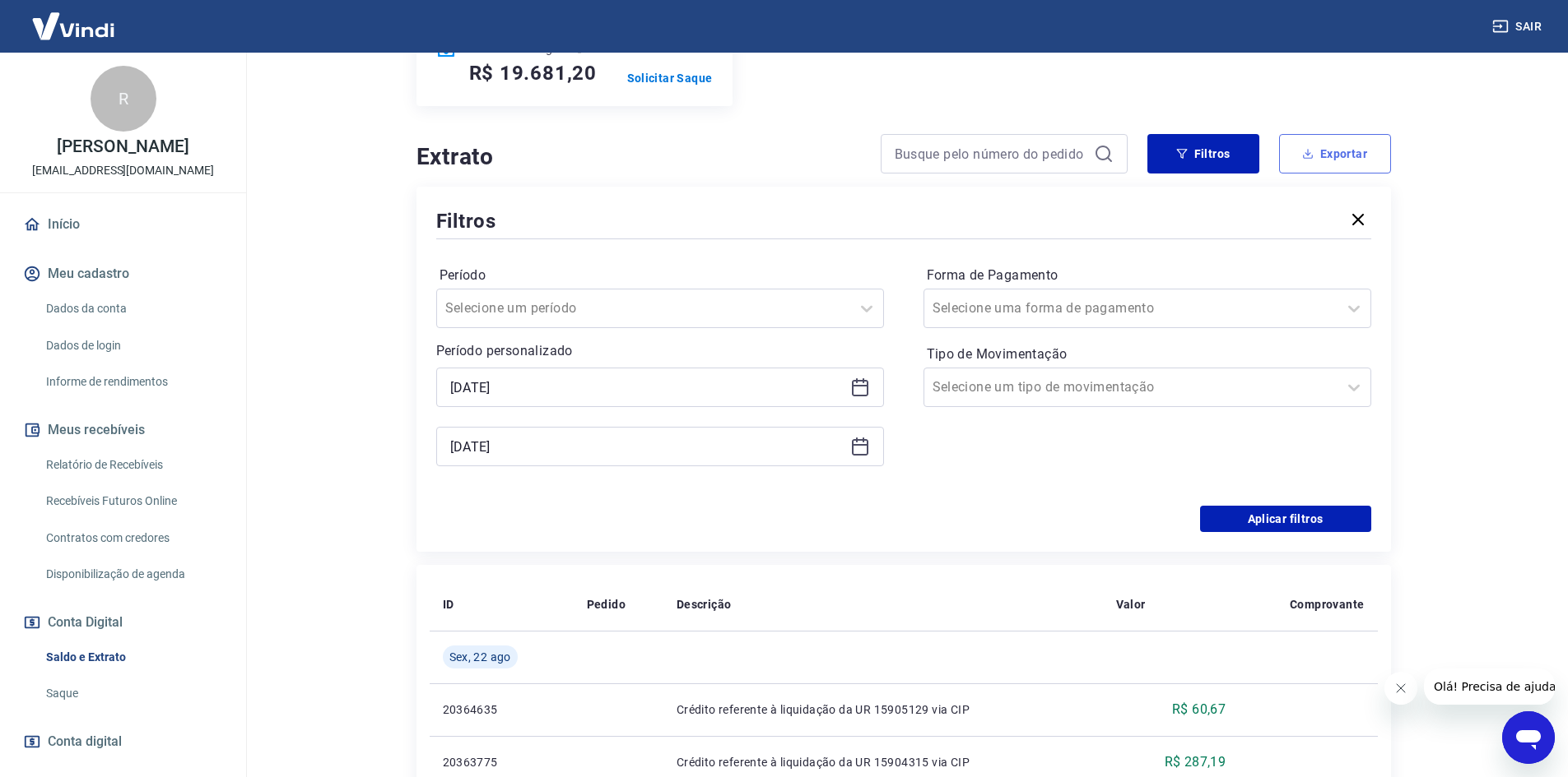
click at [1308, 167] on button "Exportar" at bounding box center [1335, 154] width 112 height 40
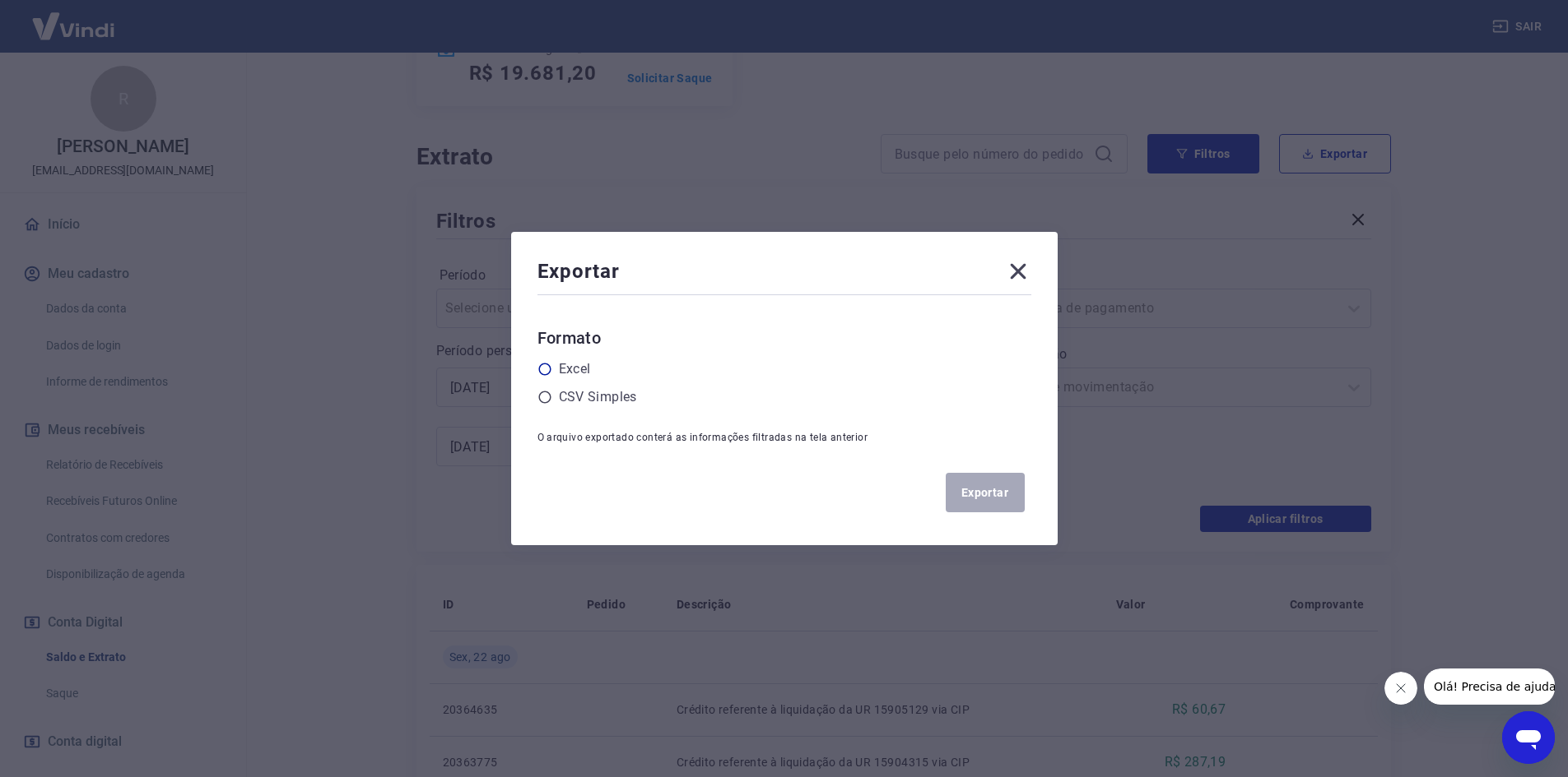
click at [591, 370] on label "Excel" at bounding box center [575, 369] width 32 height 20
click at [0, 0] on input "radio" at bounding box center [0, 0] width 0 height 0
click at [1001, 487] on button "Exportar" at bounding box center [985, 493] width 79 height 40
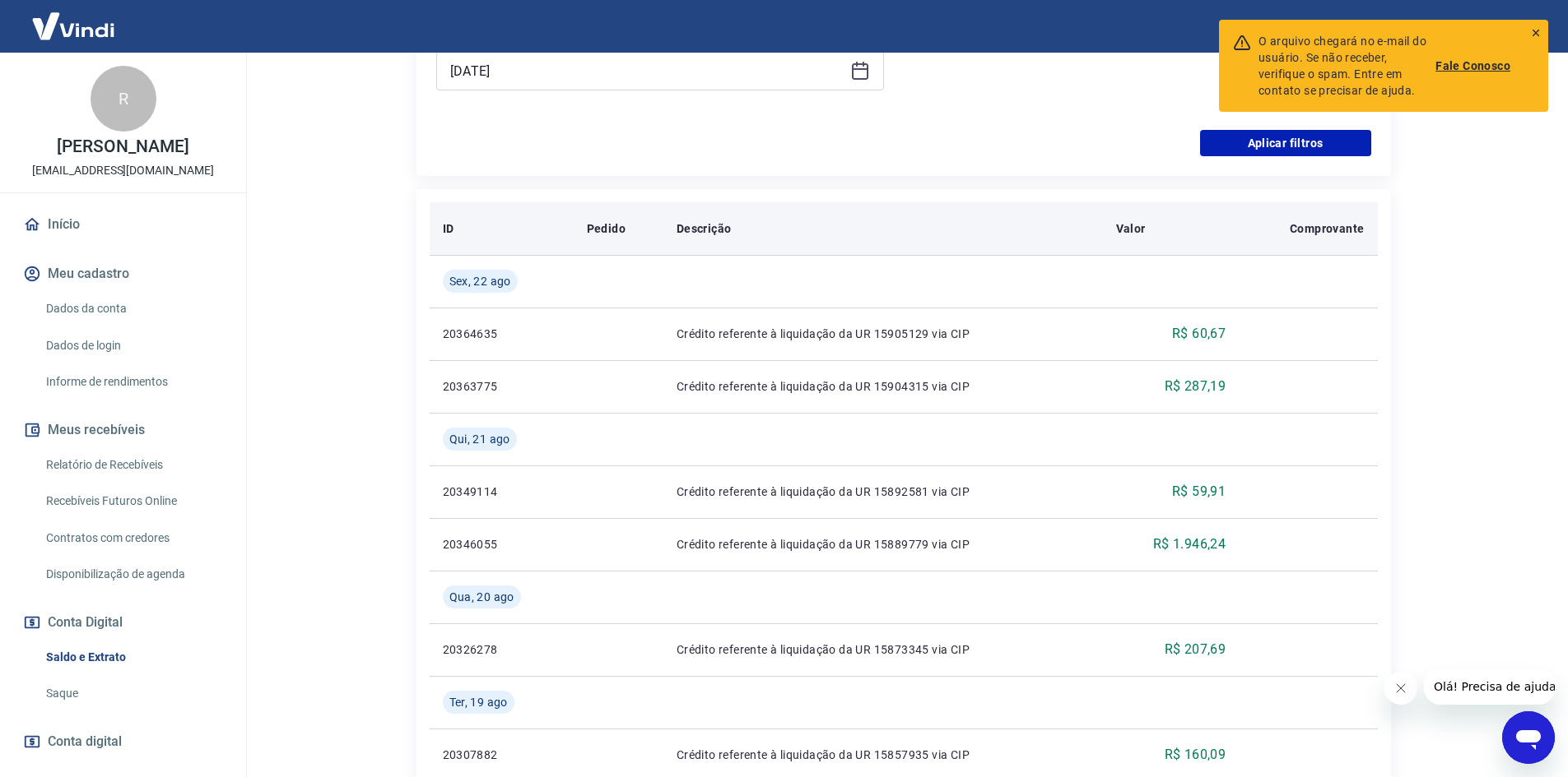
scroll to position [658, 0]
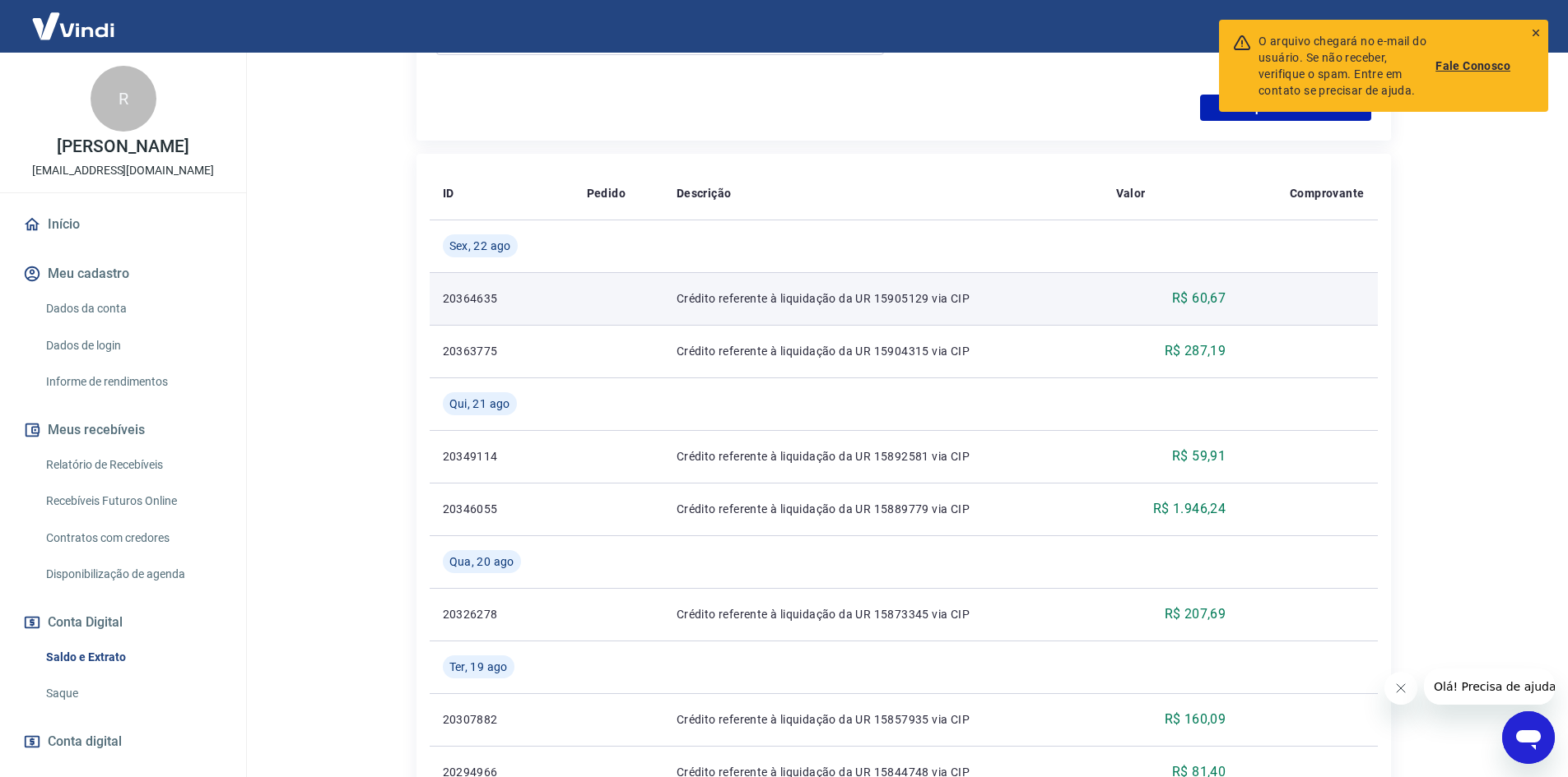
click at [448, 292] on p "20364635" at bounding box center [501, 298] width 118 height 16
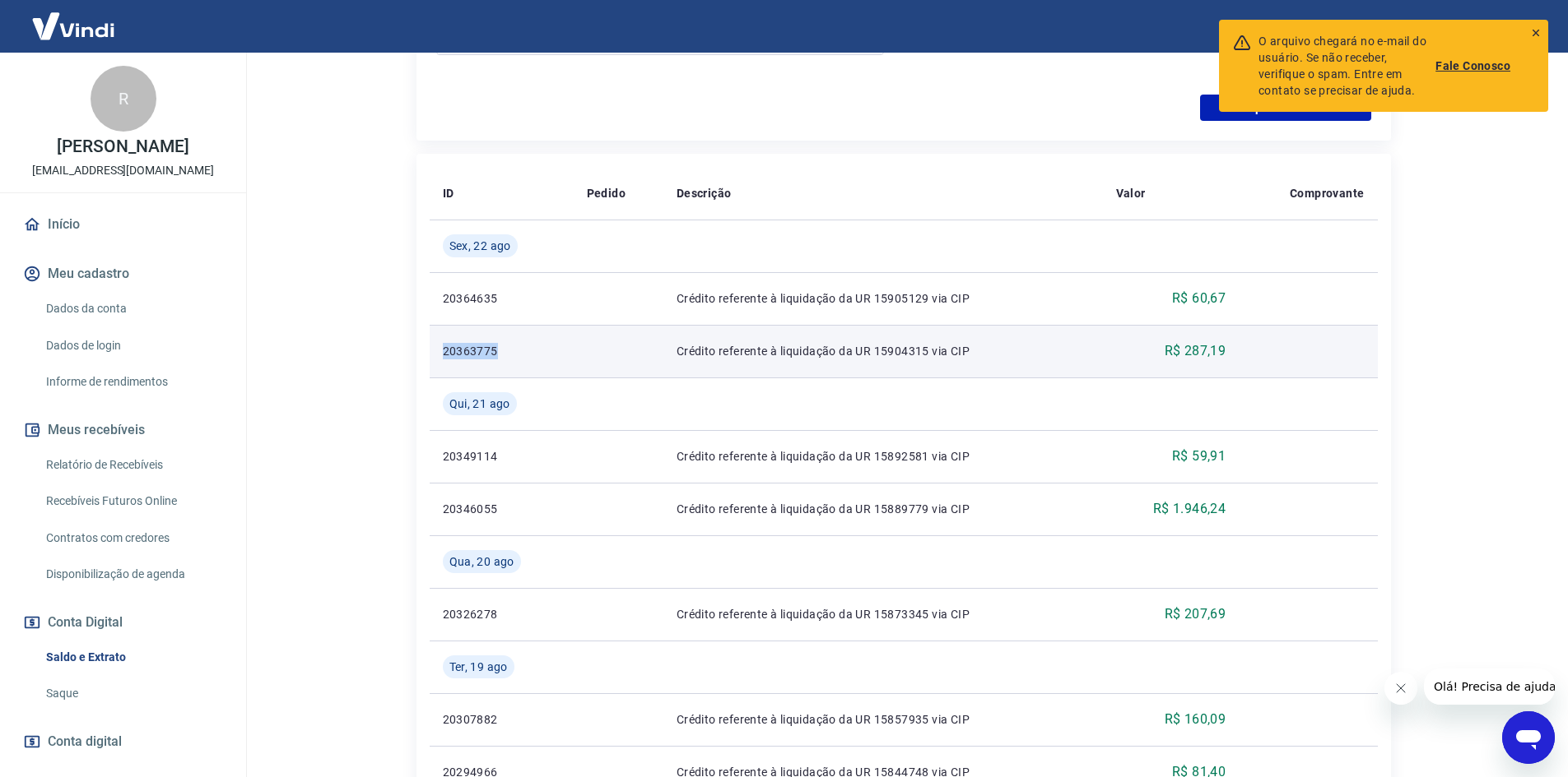
drag, startPoint x: 444, startPoint y: 349, endPoint x: 520, endPoint y: 354, distance: 76.2
click at [520, 354] on td "20363775" at bounding box center [501, 351] width 144 height 53
copy p "20363775"
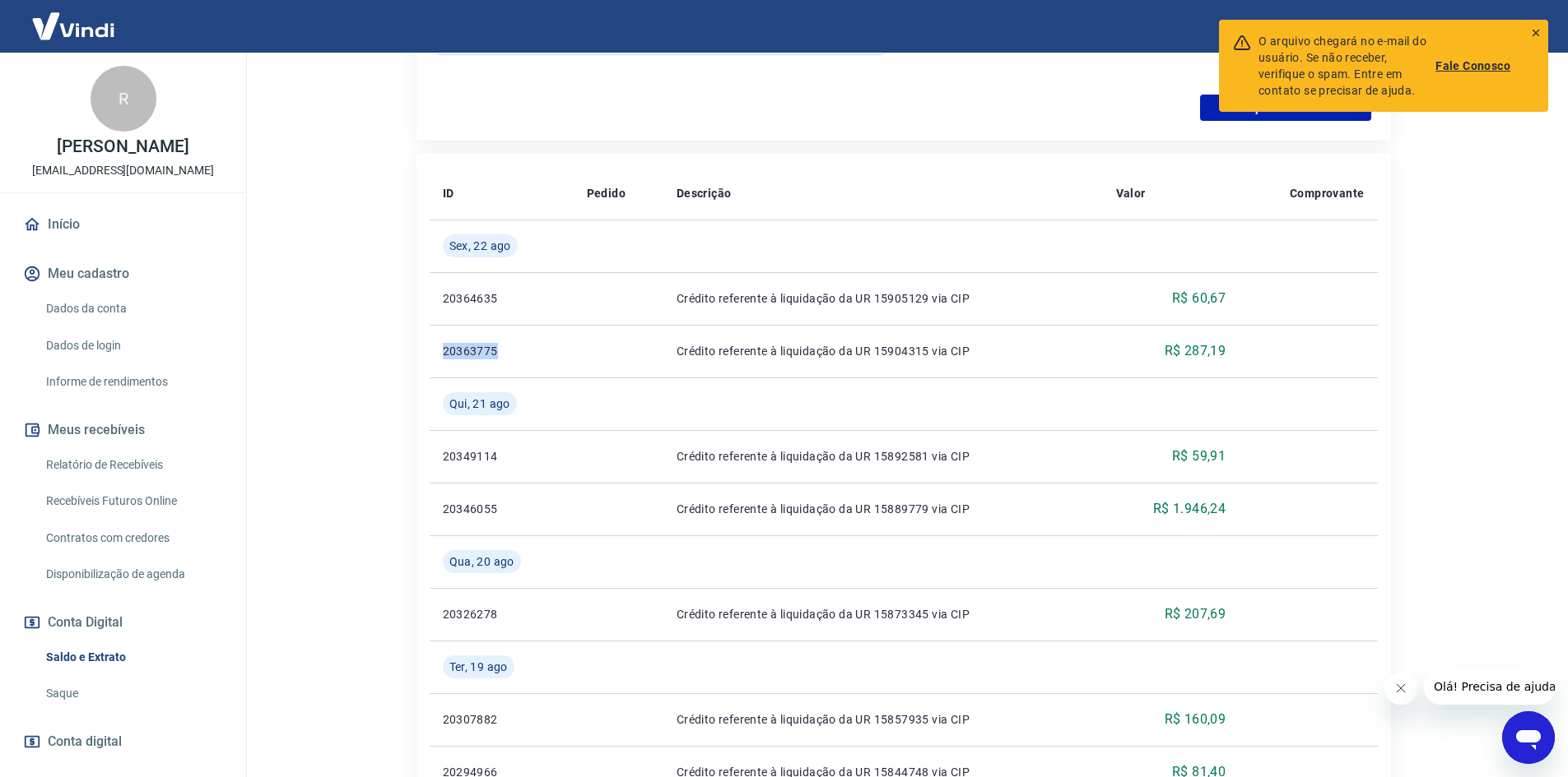
copy p "20363775"
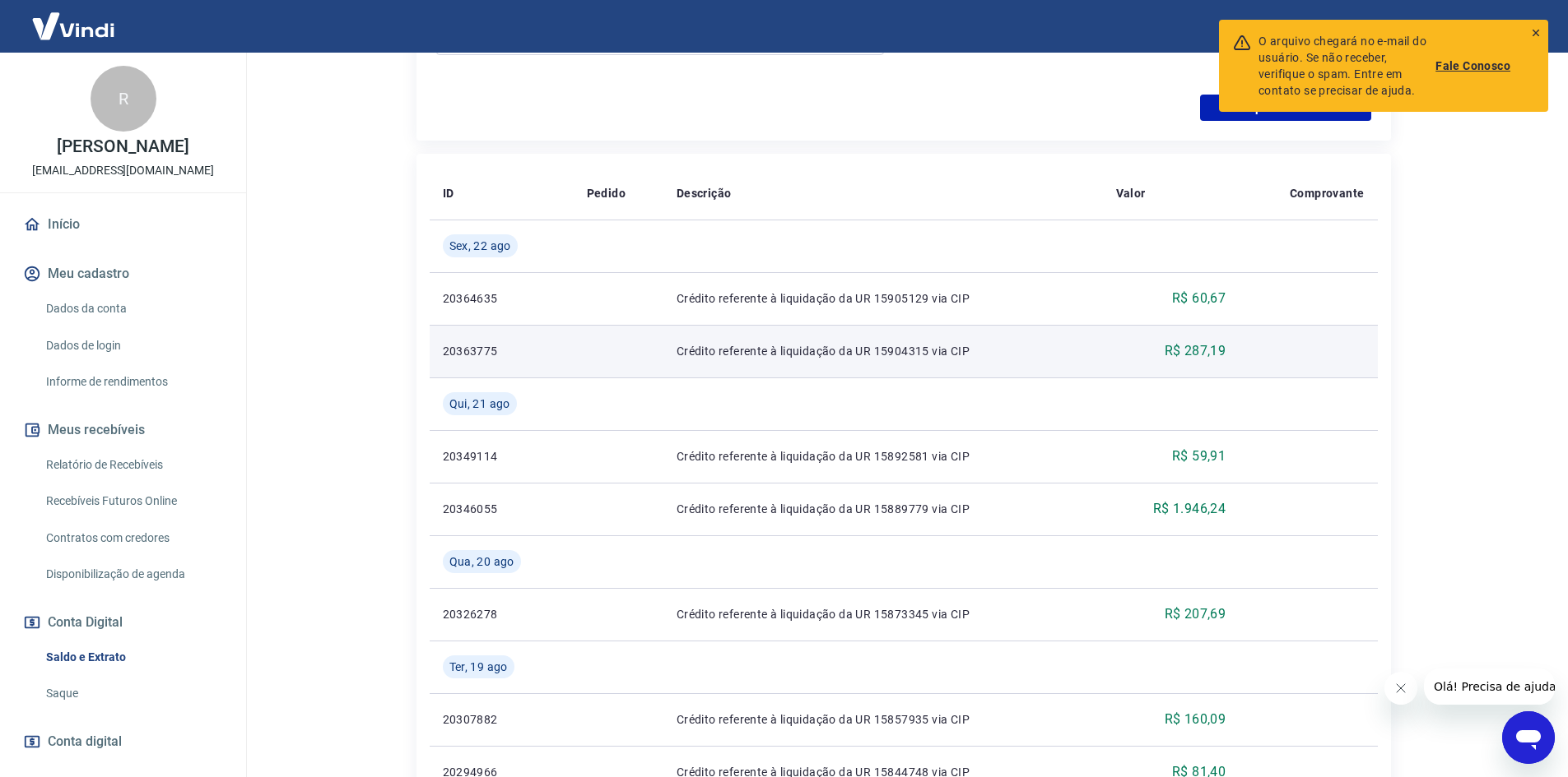
click at [852, 348] on p "Crédito referente à liquidação da UR 15904315 via CIP" at bounding box center [883, 351] width 413 height 16
drag, startPoint x: 876, startPoint y: 347, endPoint x: 926, endPoint y: 350, distance: 50.1
click at [926, 350] on p "Crédito referente à liquidação da UR 15904315 via CIP" at bounding box center [883, 351] width 413 height 16
copy p "15904315"
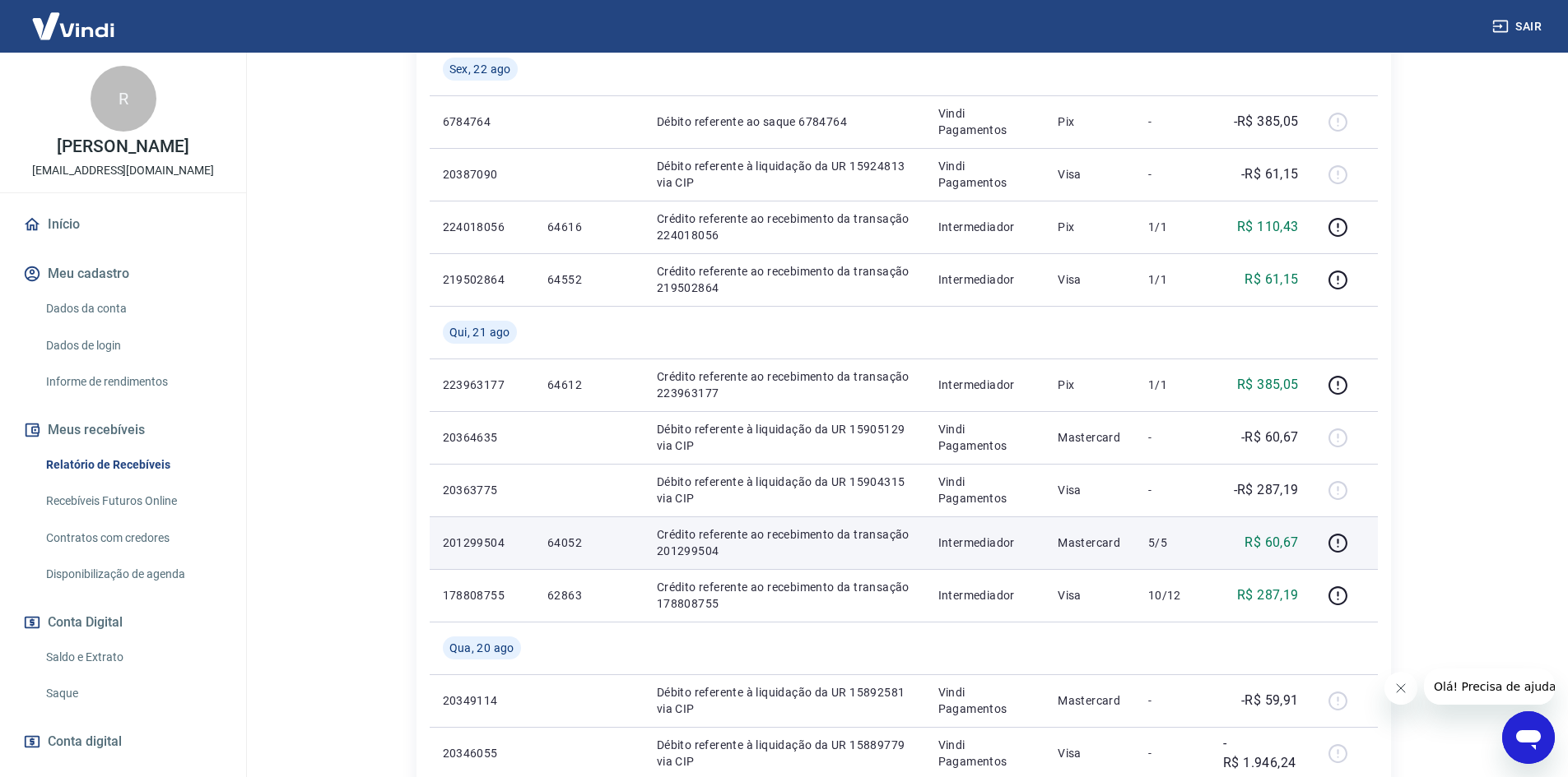
scroll to position [411, 0]
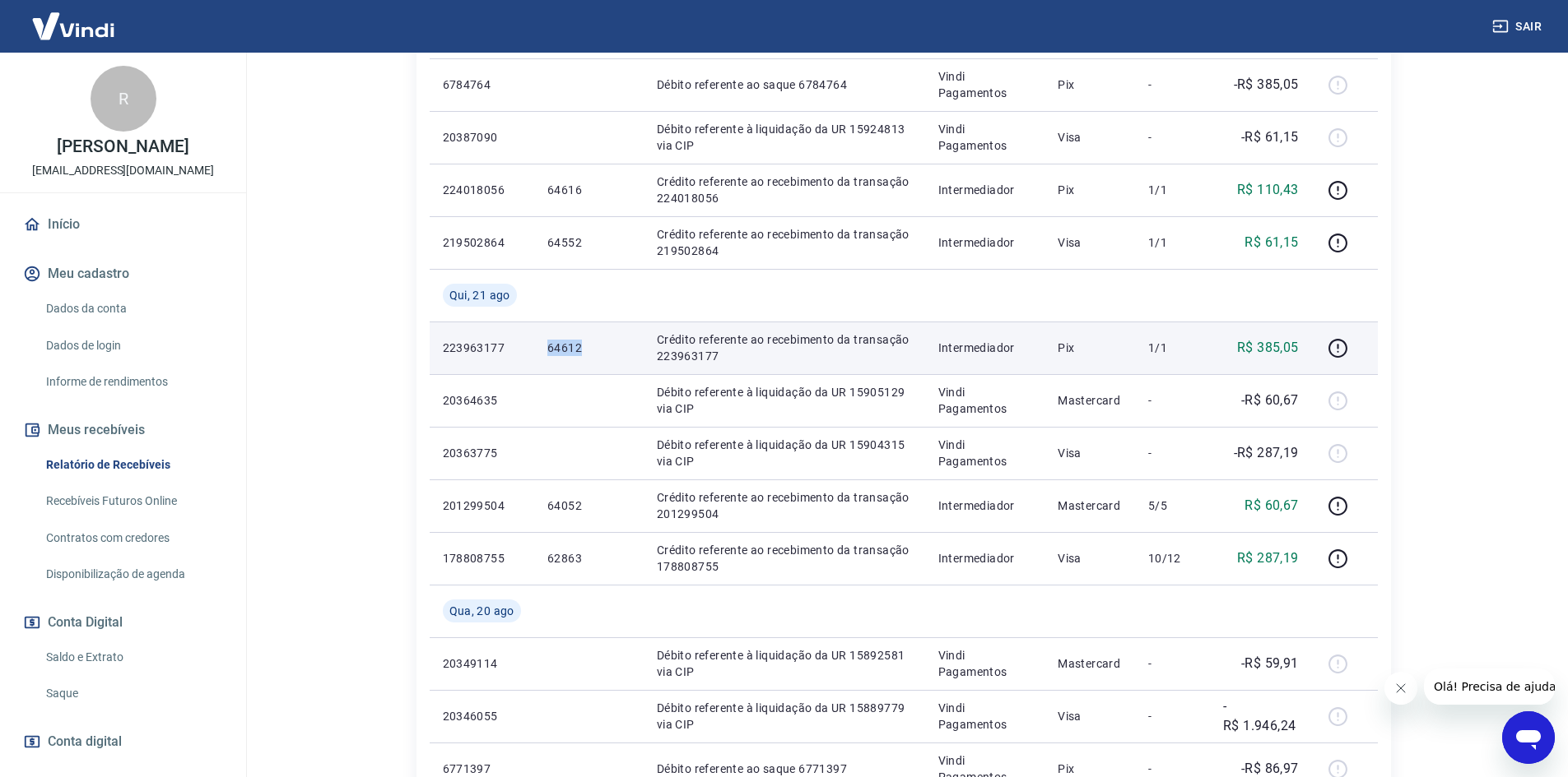
drag, startPoint x: 545, startPoint y: 339, endPoint x: 584, endPoint y: 339, distance: 39.0
click at [584, 339] on td "64612" at bounding box center [589, 348] width 109 height 53
copy p "64612"
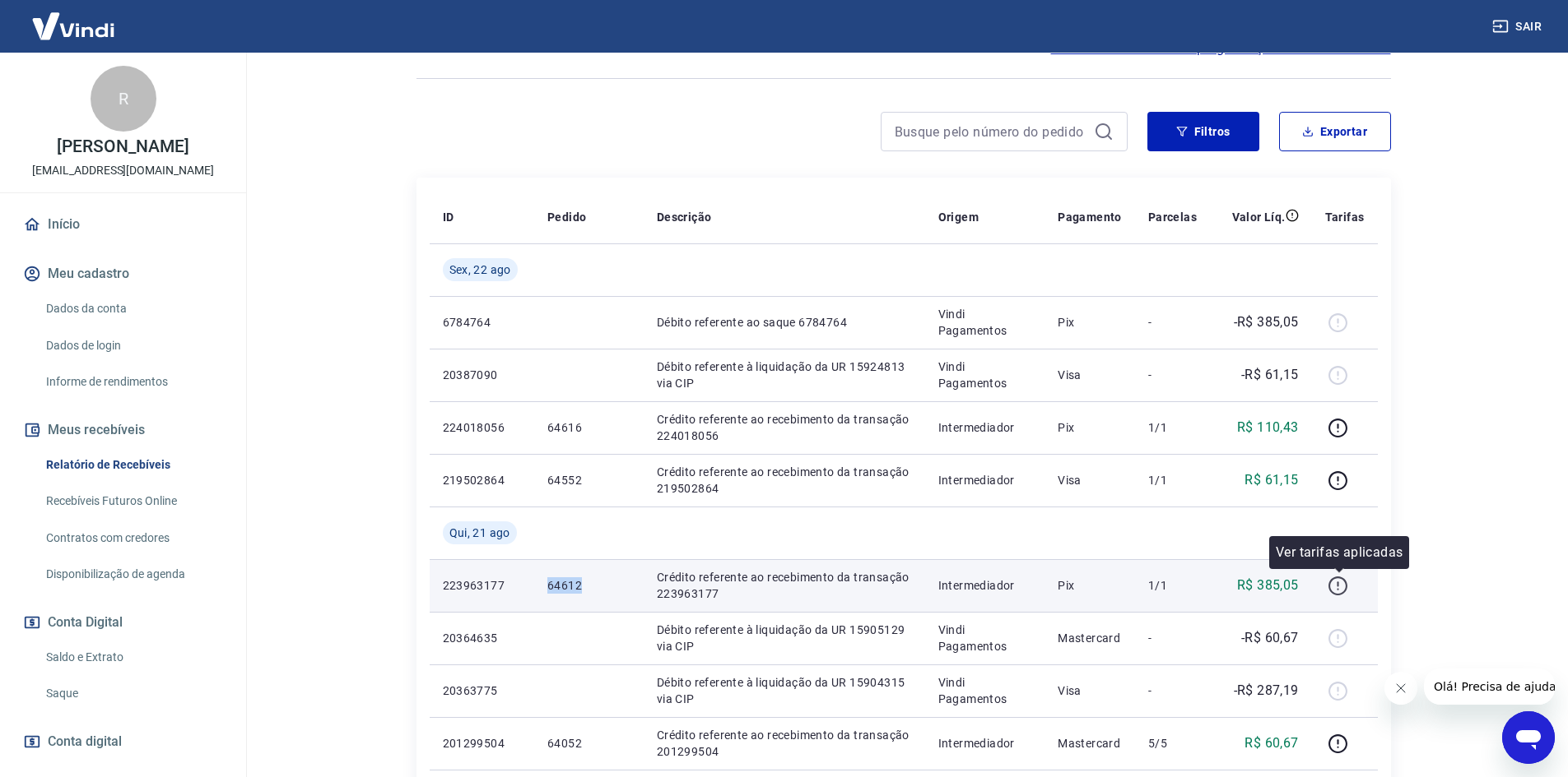
scroll to position [165, 0]
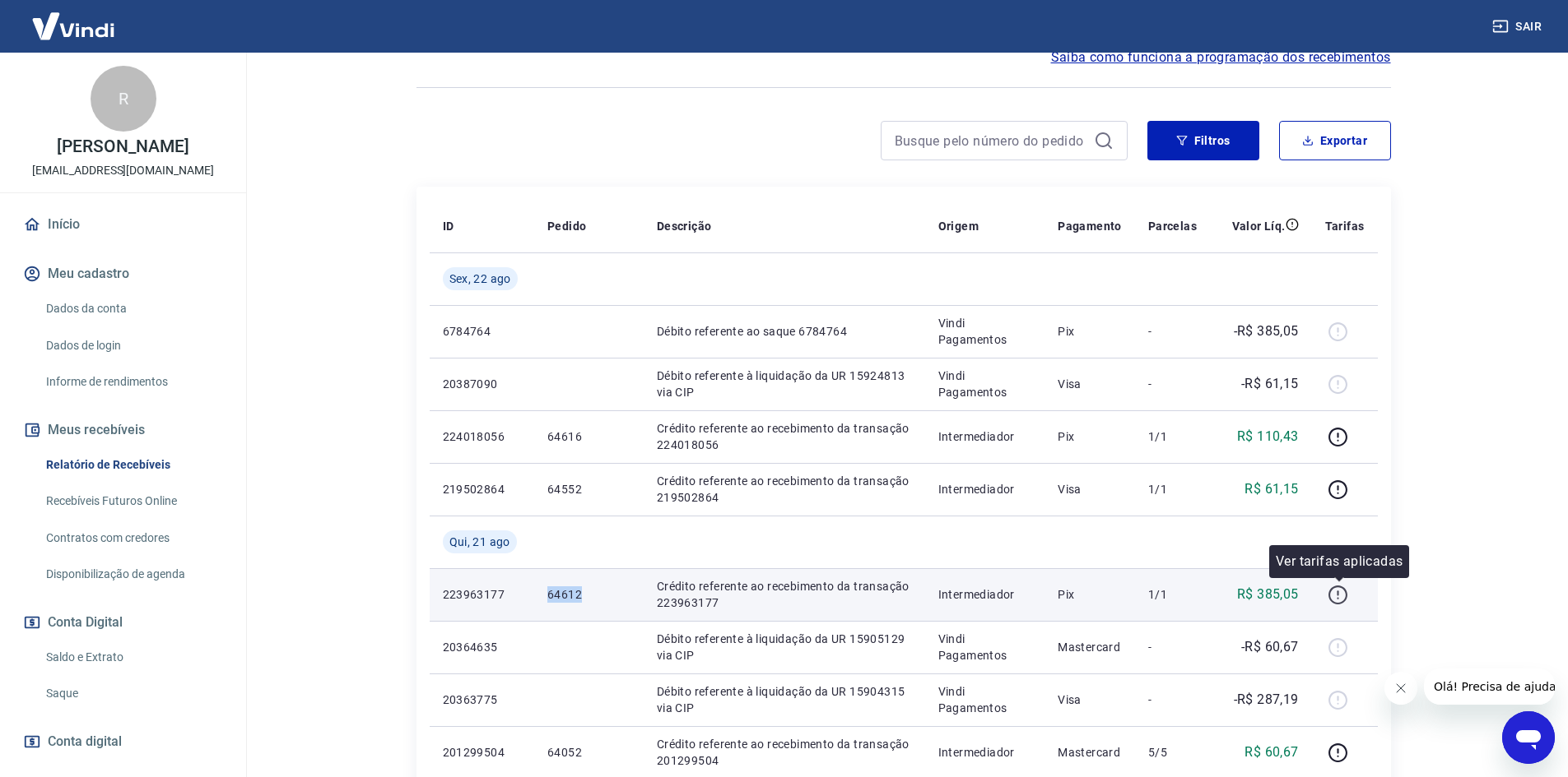
click at [1332, 593] on icon "button" at bounding box center [1337, 595] width 21 height 21
